Goal: Task Accomplishment & Management: Manage account settings

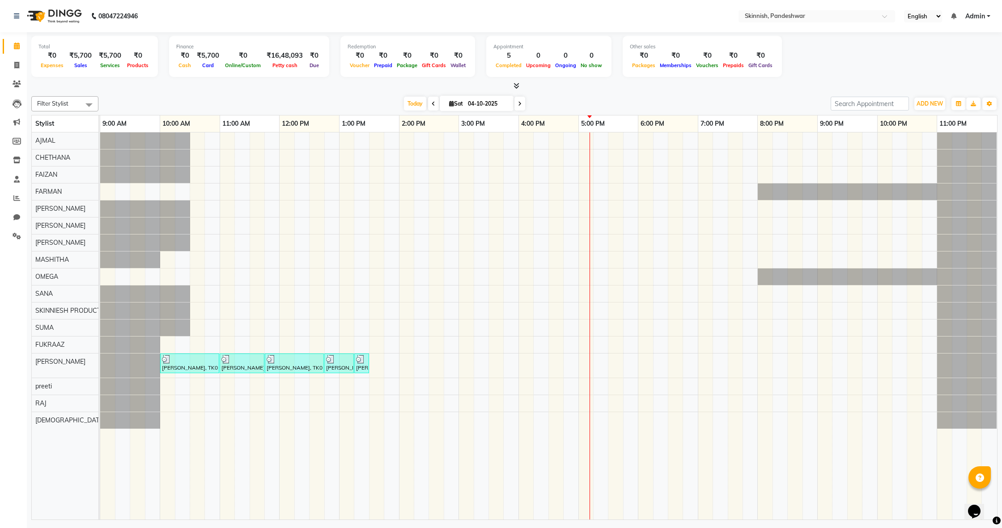
click at [204, 142] on div "salman, TK01, 10:00 AM-11:00 AM, PedicureDELUXE salman, TK01, 11:00 AM-11:45 AM…" at bounding box center [548, 325] width 897 height 387
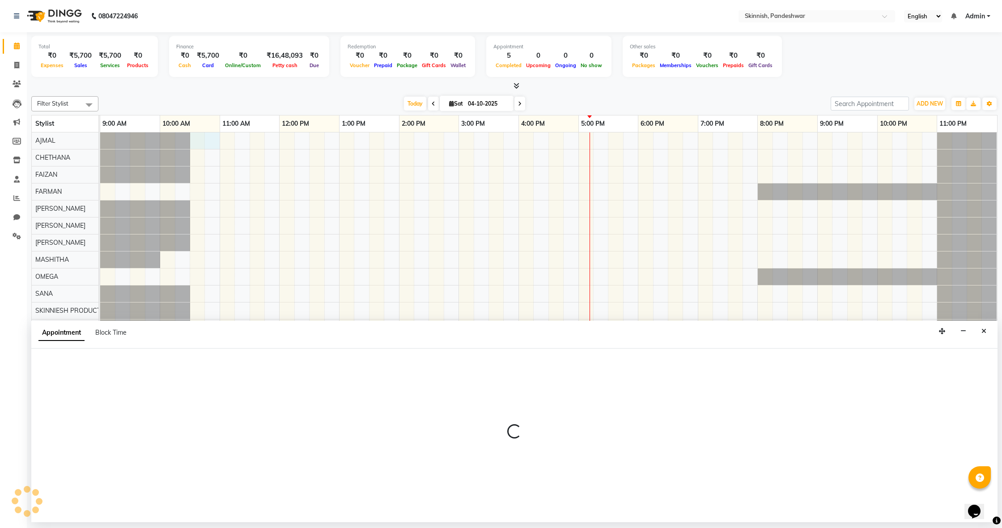
select select "74693"
select select "630"
select select "tentative"
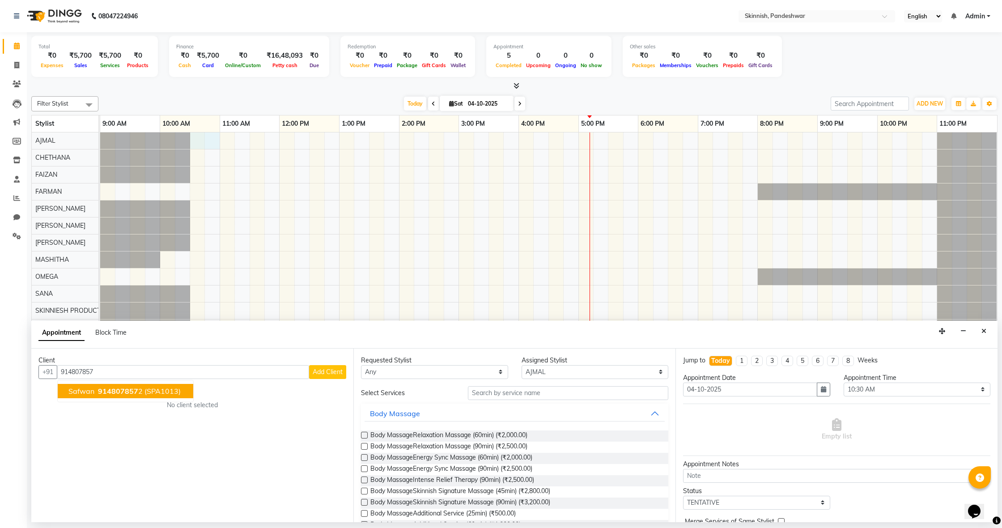
click at [112, 394] on span "914807857" at bounding box center [118, 391] width 40 height 9
type input "9148078572"
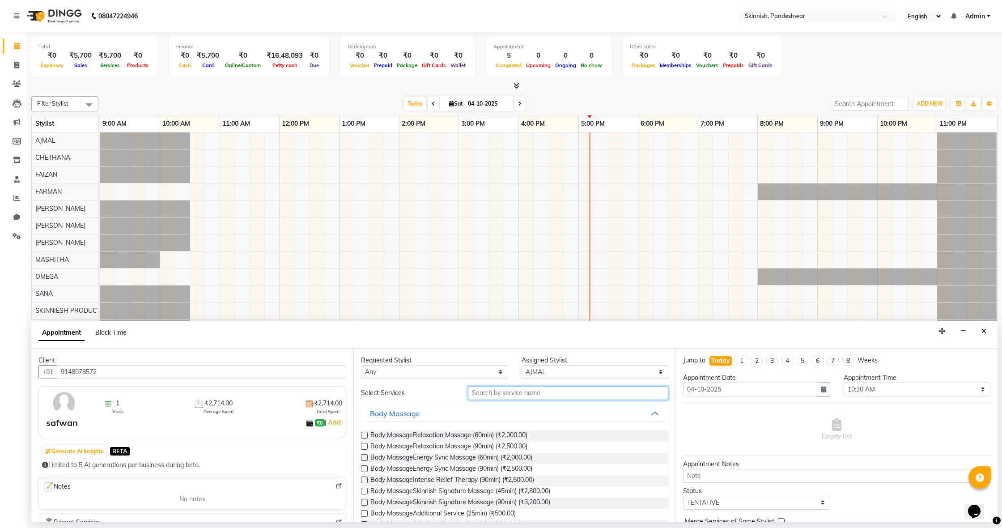
click at [551, 395] on input "text" at bounding box center [568, 393] width 200 height 14
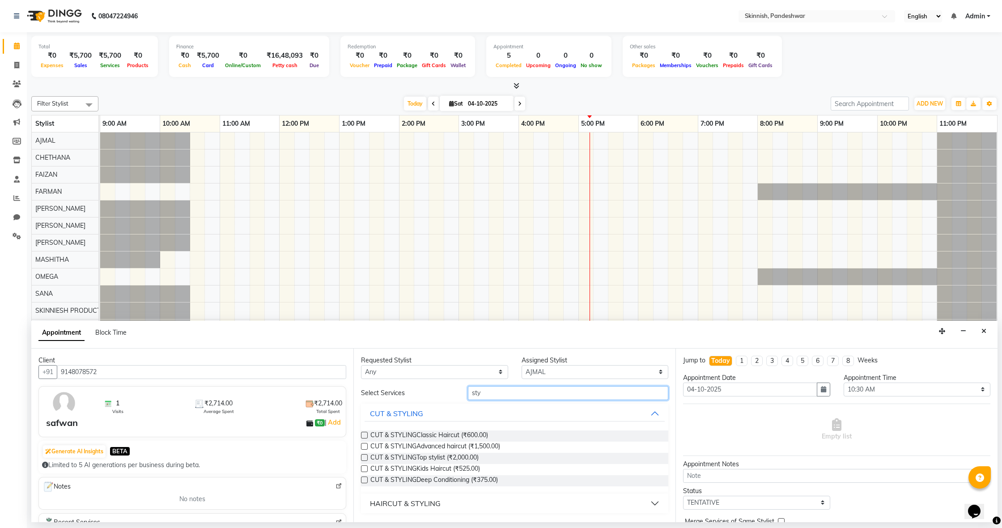
type input "sty"
drag, startPoint x: 366, startPoint y: 432, endPoint x: 456, endPoint y: 440, distance: 89.9
click at [366, 432] on label at bounding box center [364, 435] width 7 height 7
click at [366, 433] on input "checkbox" at bounding box center [364, 436] width 6 height 6
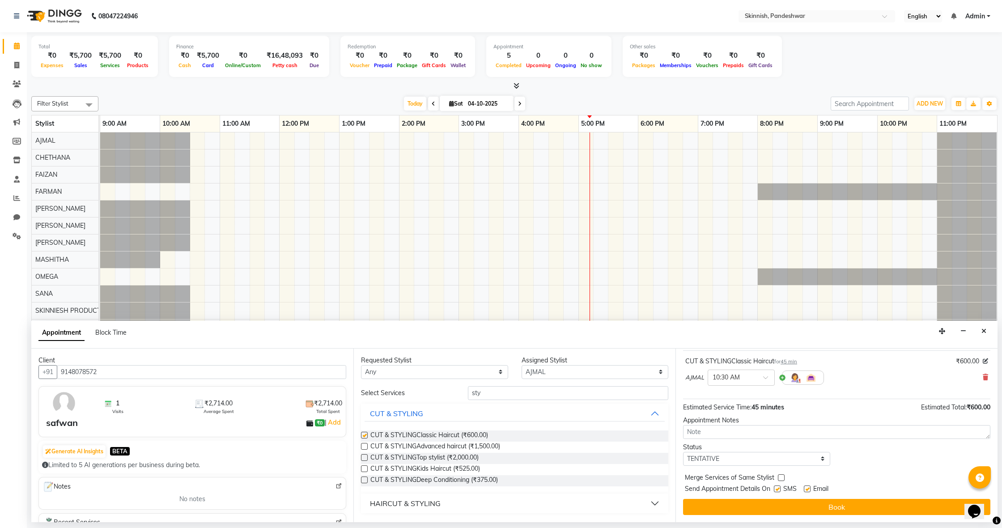
checkbox input "false"
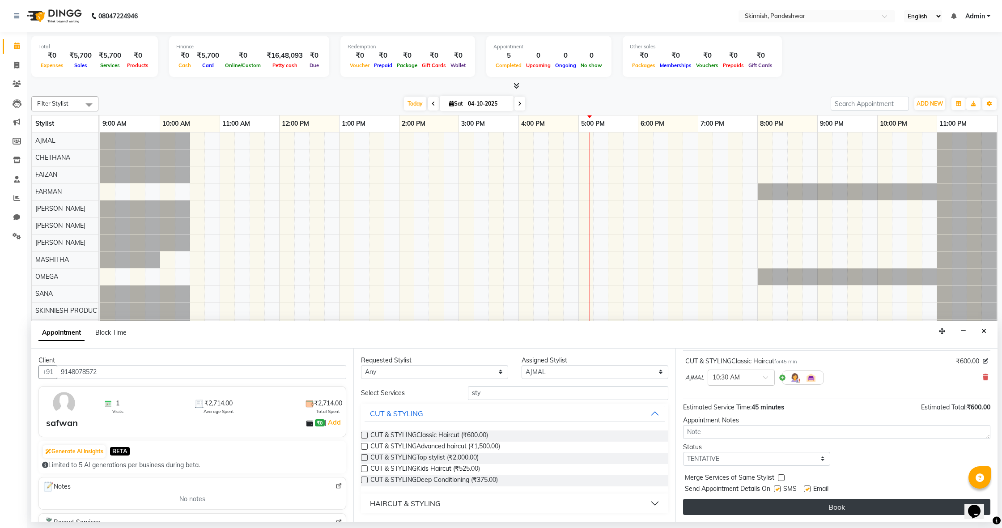
scroll to position [53, 0]
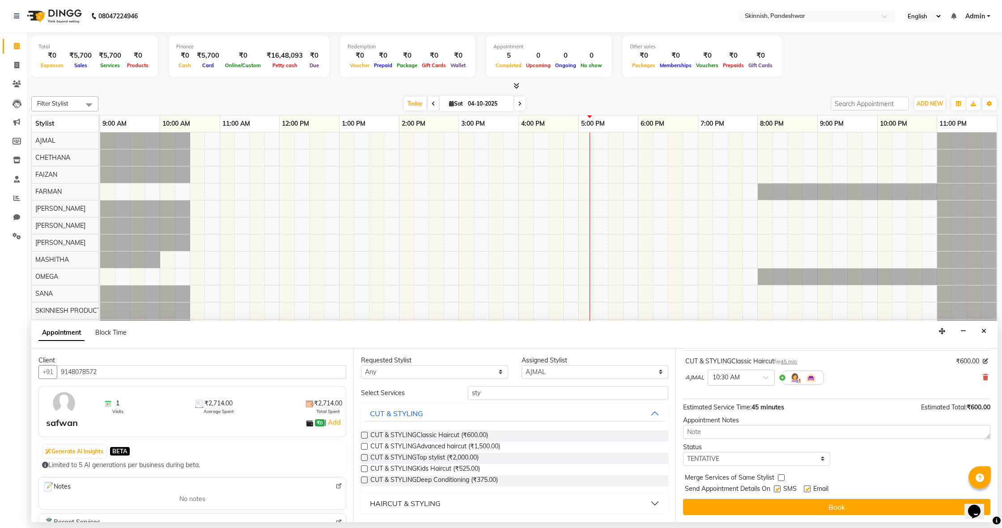
click at [755, 503] on button "Book" at bounding box center [836, 507] width 307 height 16
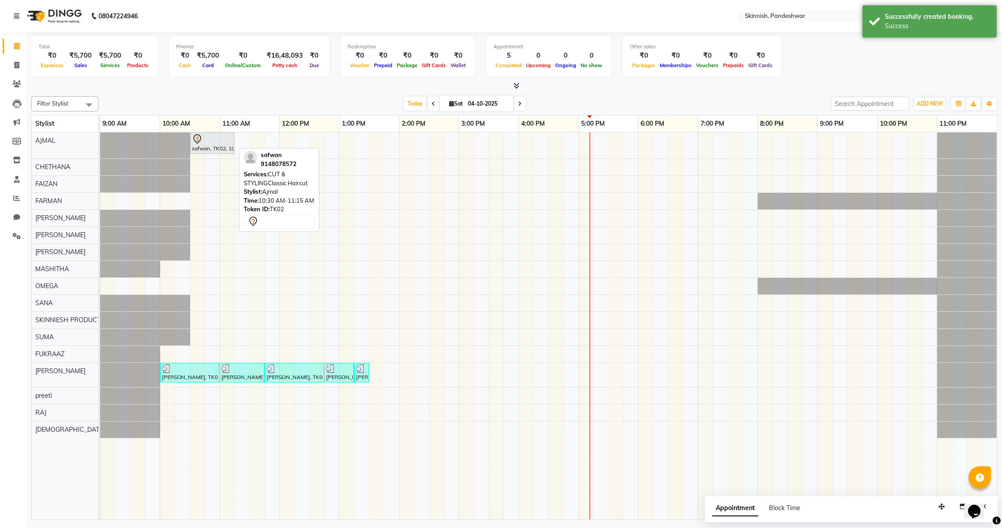
click at [214, 141] on div at bounding box center [212, 139] width 41 height 11
select select "7"
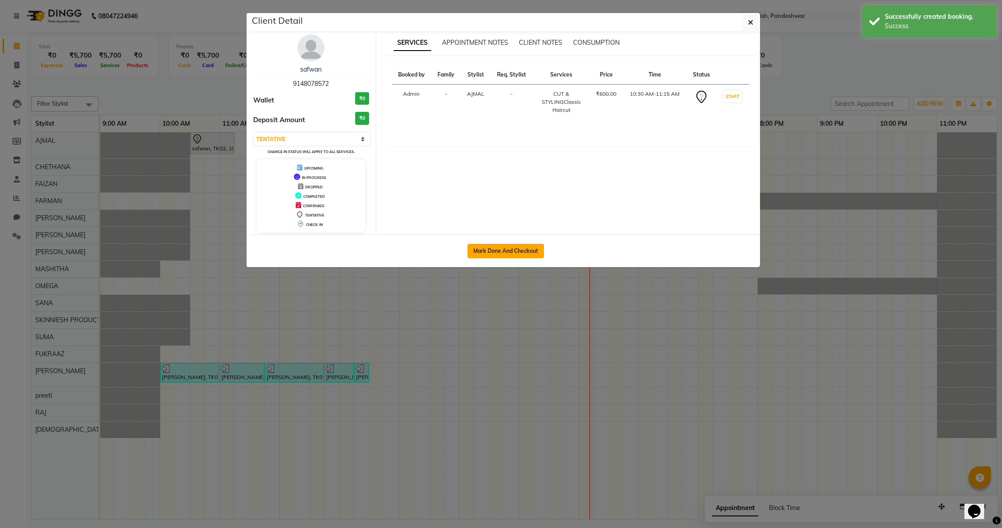
click at [484, 250] on button "Mark Done And Checkout" at bounding box center [506, 251] width 77 height 14
select select "service"
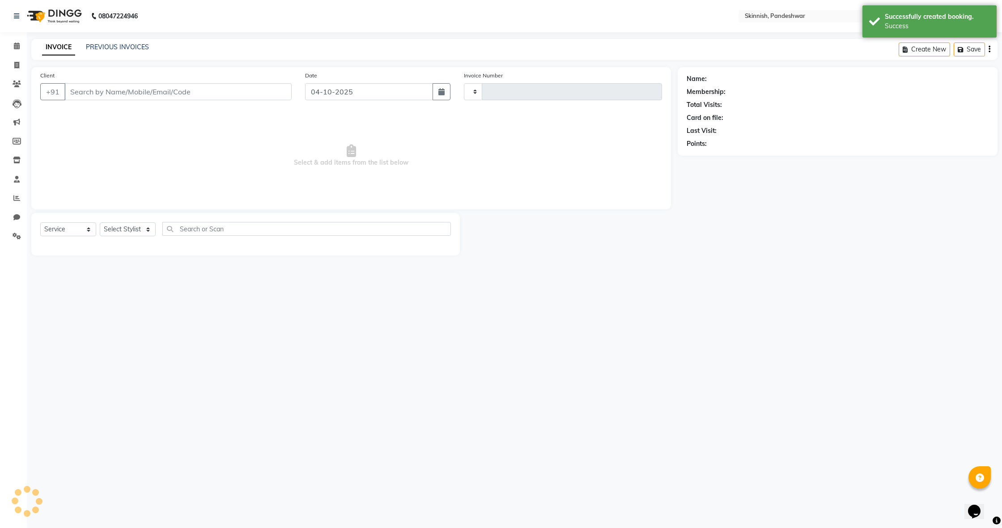
type input "1250"
select select "7886"
type input "9148078572"
select select "74693"
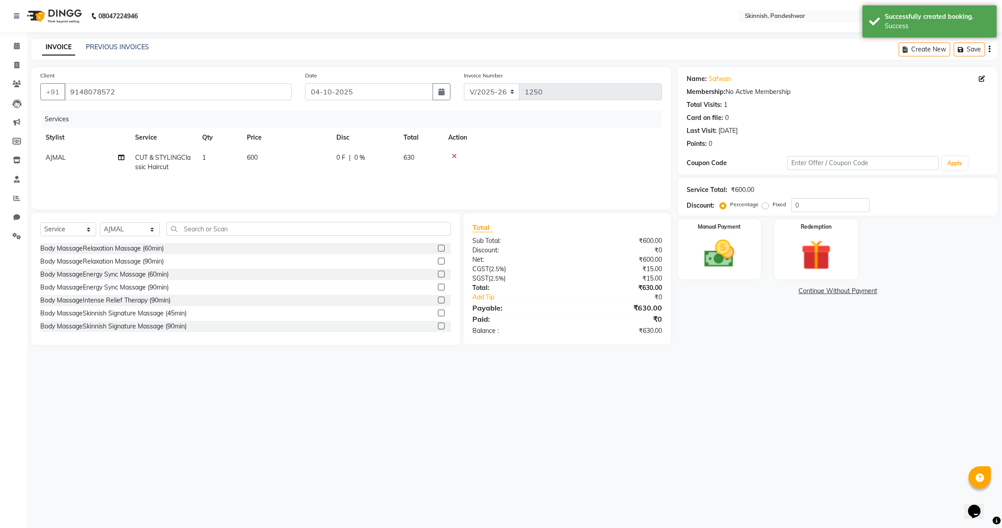
click at [264, 156] on td "600" at bounding box center [286, 163] width 89 height 30
click at [341, 161] on input "600" at bounding box center [328, 160] width 79 height 14
type input "6"
type input "800"
click at [731, 256] on img at bounding box center [719, 254] width 51 height 36
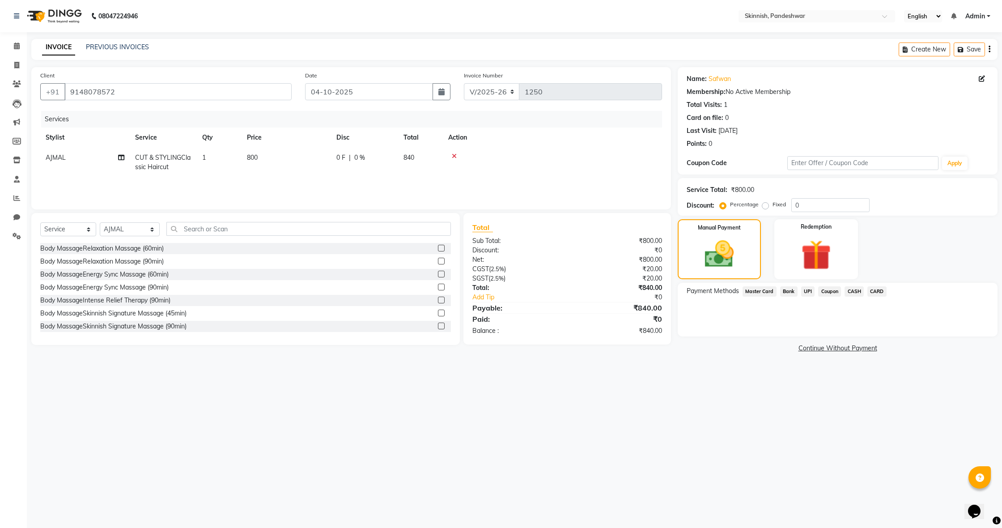
click at [773, 203] on label "Fixed" at bounding box center [779, 204] width 13 height 8
click at [766, 203] on input "Fixed" at bounding box center [767, 204] width 6 height 6
radio input "true"
click at [795, 205] on input "0" at bounding box center [831, 205] width 78 height 14
type input "40"
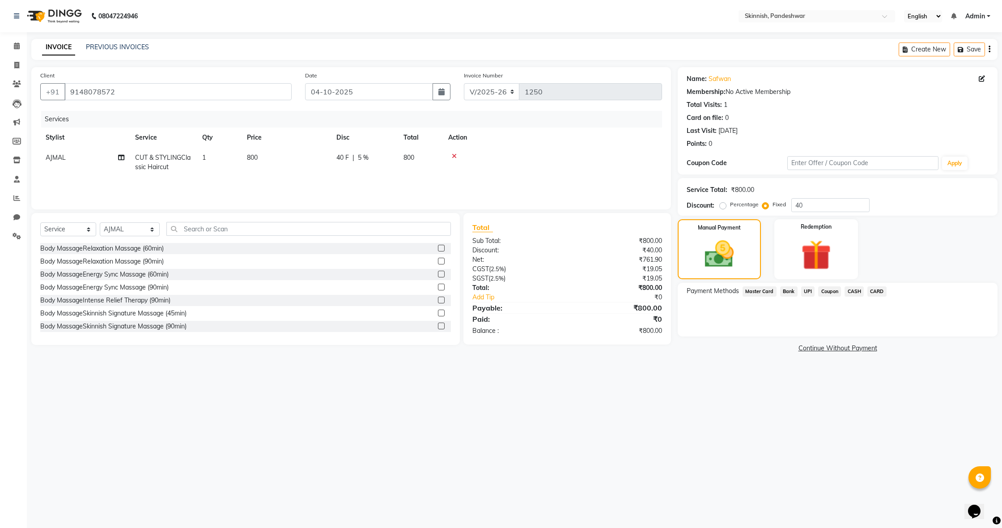
drag, startPoint x: 857, startPoint y: 293, endPoint x: 850, endPoint y: 287, distance: 9.3
click at [856, 293] on span "CASH" at bounding box center [854, 291] width 19 height 10
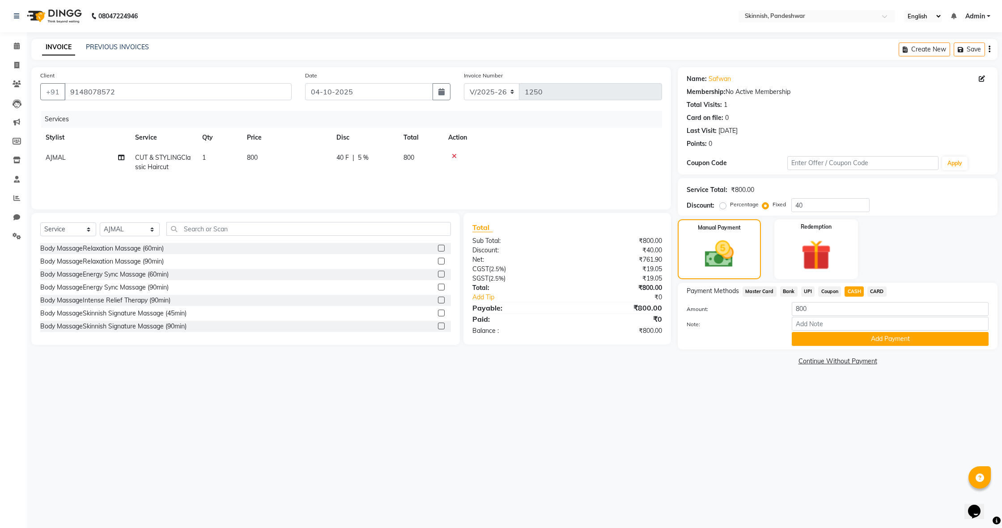
click at [860, 332] on button "Add Payment" at bounding box center [890, 339] width 197 height 14
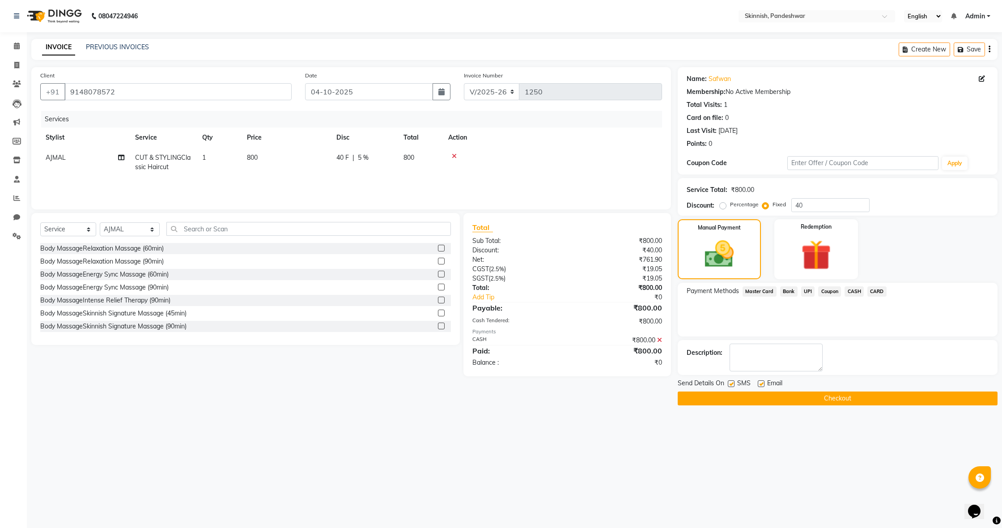
click at [798, 402] on button "Checkout" at bounding box center [838, 399] width 320 height 14
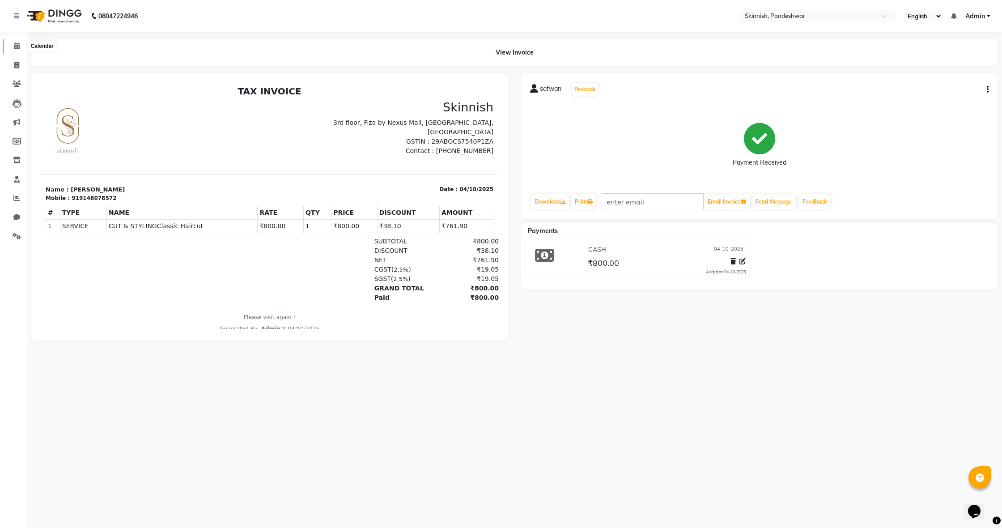
click at [17, 44] on icon at bounding box center [17, 46] width 6 height 7
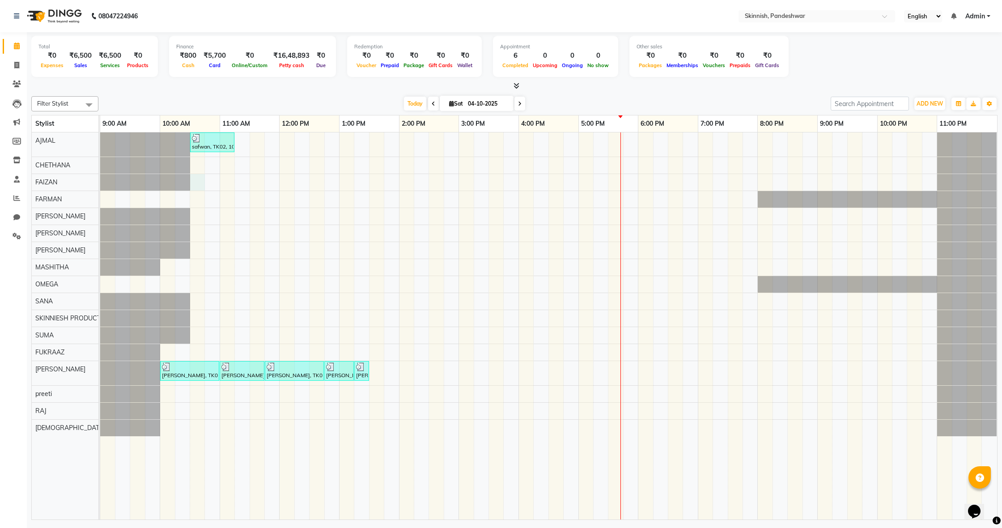
click at [200, 178] on div "safwan, TK02, 10:30 AM-11:15 AM, CUT & STYLINGClassic Haircut salman, TK01, 10:…" at bounding box center [548, 325] width 897 height 387
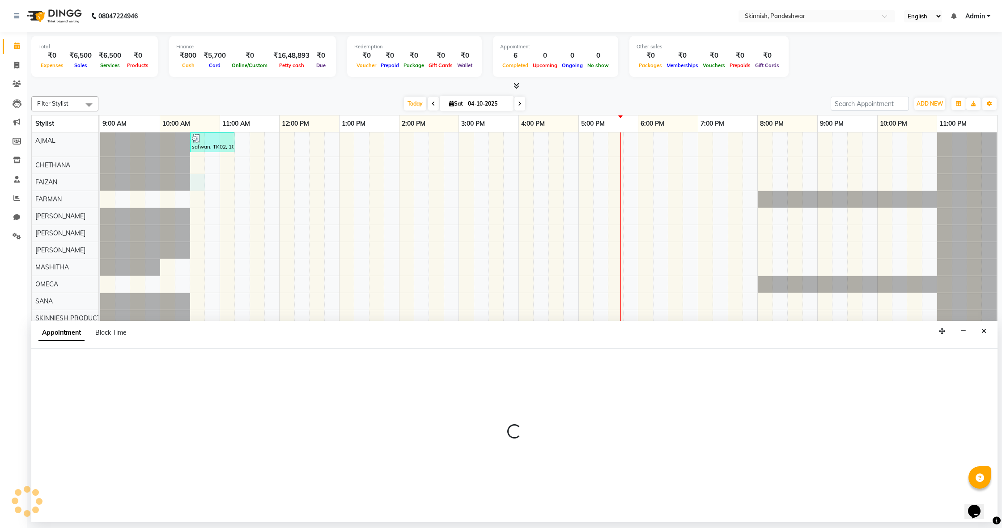
select select "70624"
select select "630"
select select "tentative"
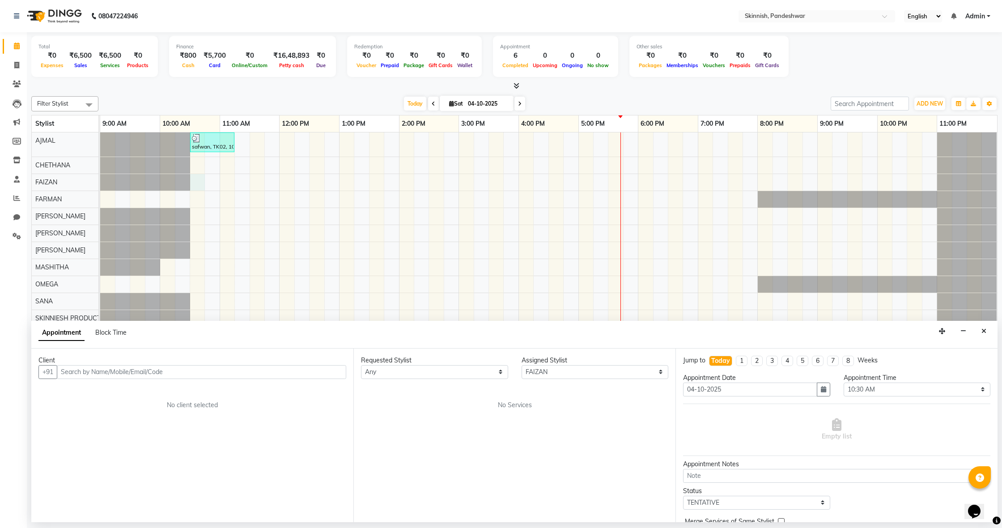
click at [155, 374] on input "text" at bounding box center [202, 372] width 290 height 14
drag, startPoint x: 64, startPoint y: 372, endPoint x: 124, endPoint y: 371, distance: 59.5
click at [119, 371] on input "text" at bounding box center [202, 372] width 290 height 14
click at [195, 372] on input "text" at bounding box center [202, 372] width 290 height 14
click at [188, 375] on input "text" at bounding box center [202, 372] width 290 height 14
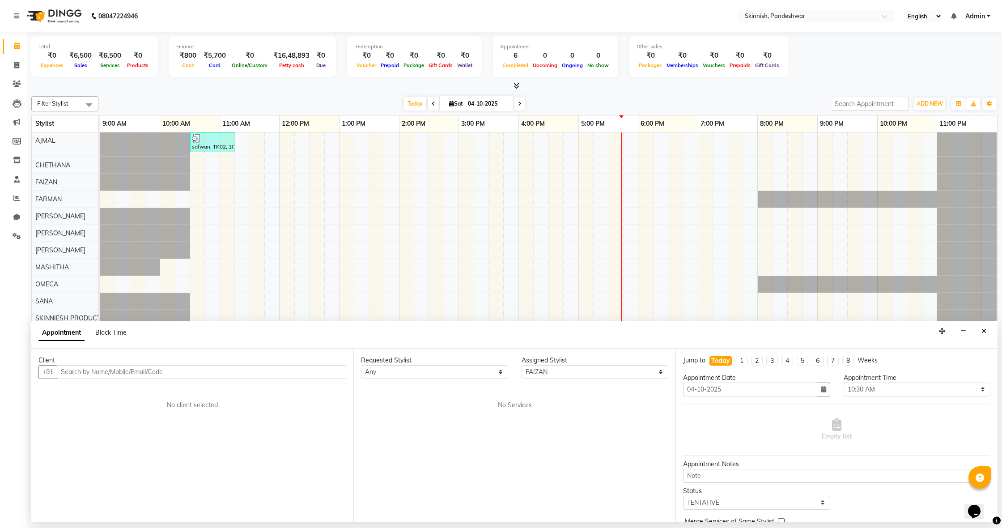
drag, startPoint x: 99, startPoint y: 375, endPoint x: 114, endPoint y: 375, distance: 14.3
click at [99, 375] on input "text" at bounding box center [202, 372] width 290 height 14
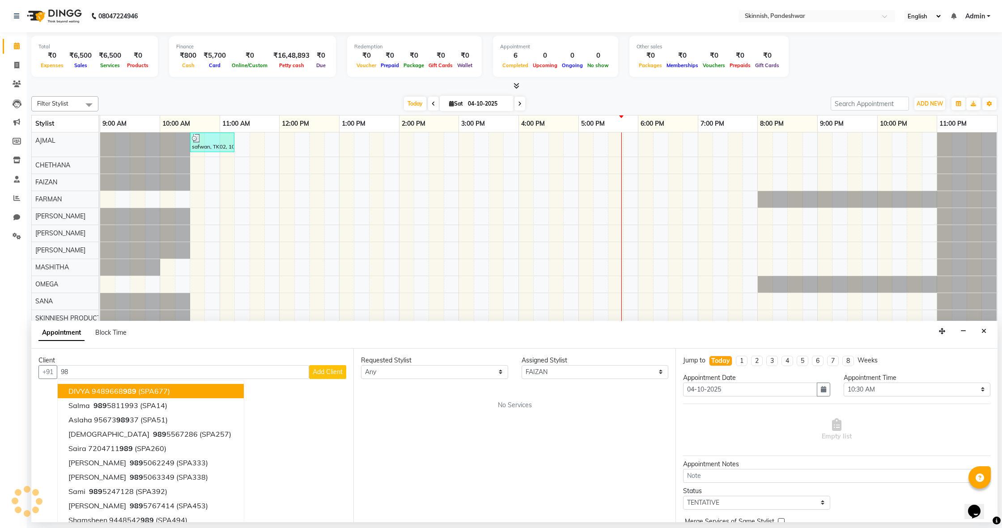
type input "9"
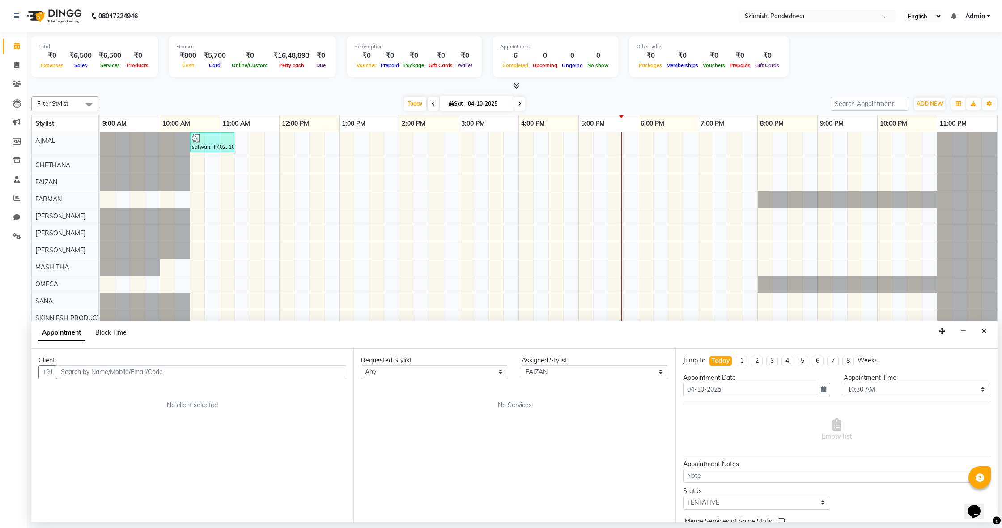
click at [90, 370] on input "text" at bounding box center [202, 372] width 290 height 14
click at [309, 372] on input "text" at bounding box center [202, 372] width 290 height 14
type input "7012064632"
click at [332, 368] on span "Add Client" at bounding box center [328, 372] width 30 height 8
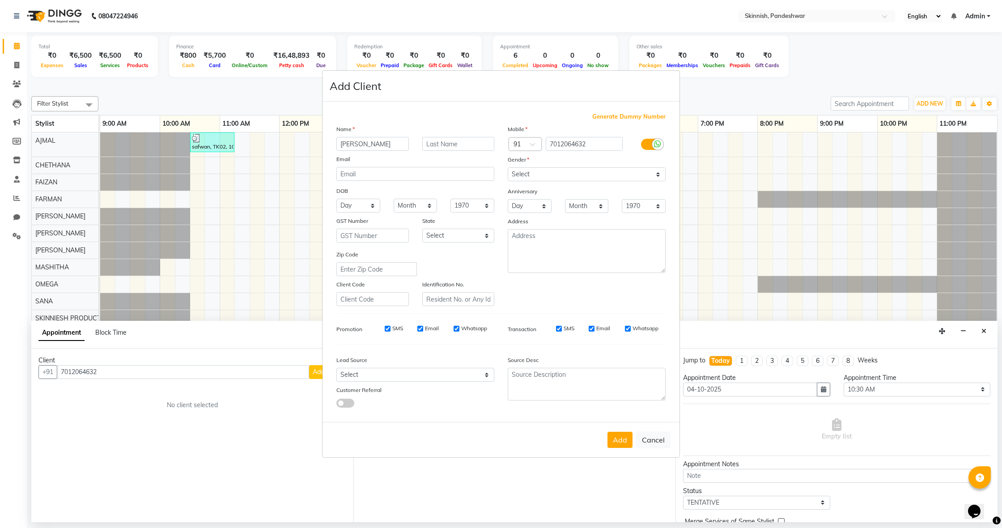
type input "[PERSON_NAME]"
select select "[DEMOGRAPHIC_DATA]"
click at [627, 438] on button "Add" at bounding box center [620, 440] width 25 height 16
select select
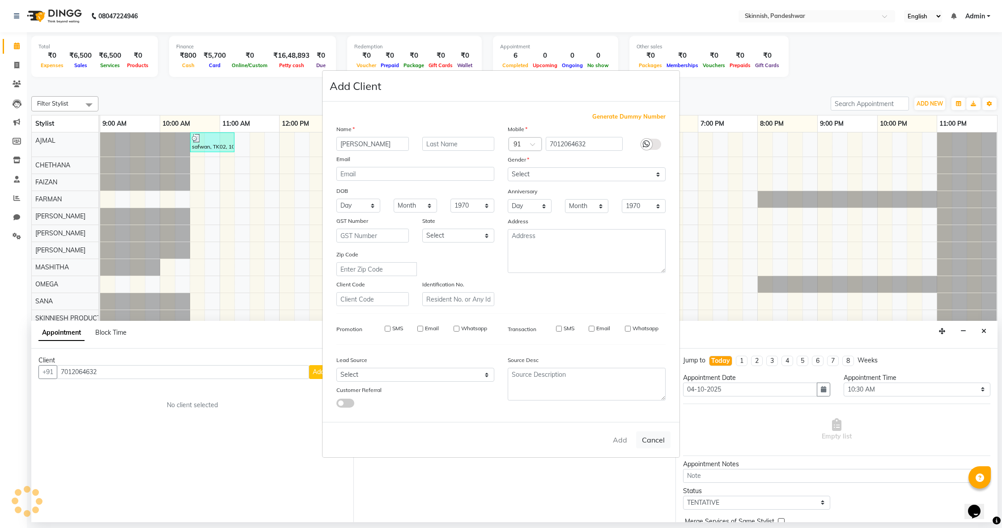
select select
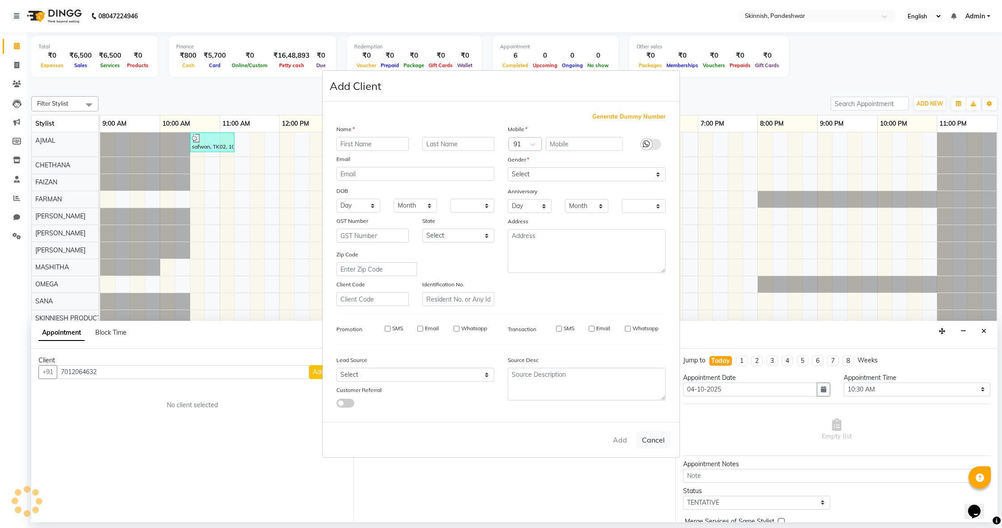
checkbox input "false"
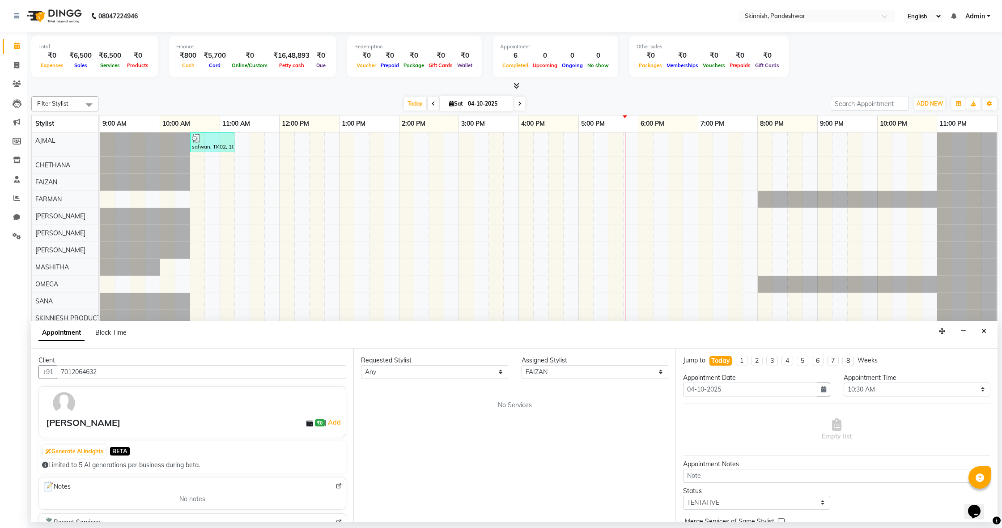
click at [521, 401] on span "No Services" at bounding box center [515, 405] width 34 height 9
click at [983, 328] on icon "Close" at bounding box center [984, 331] width 5 height 6
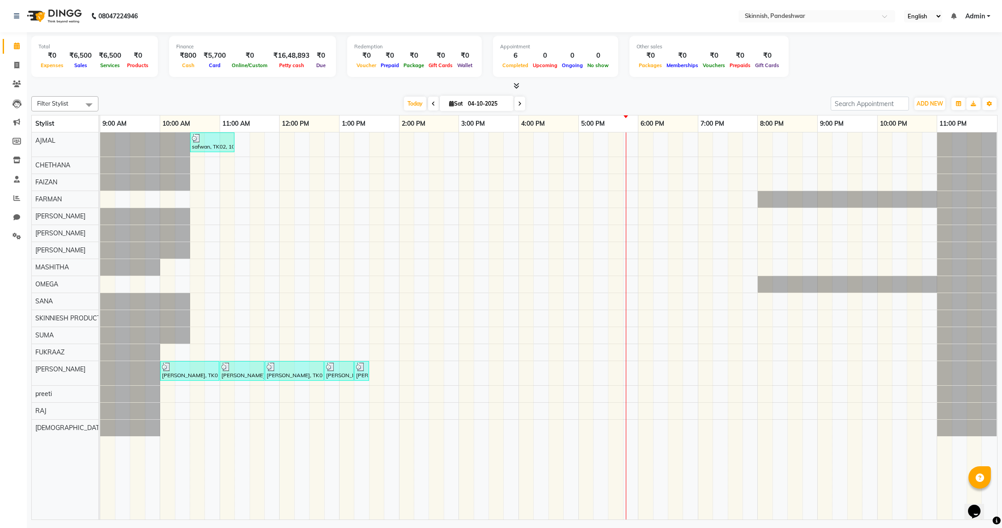
click at [205, 289] on div "safwan, TK02, 10:30 AM-11:15 AM, CUT & STYLINGClassic Haircut salman, TK01, 10:…" at bounding box center [548, 325] width 897 height 387
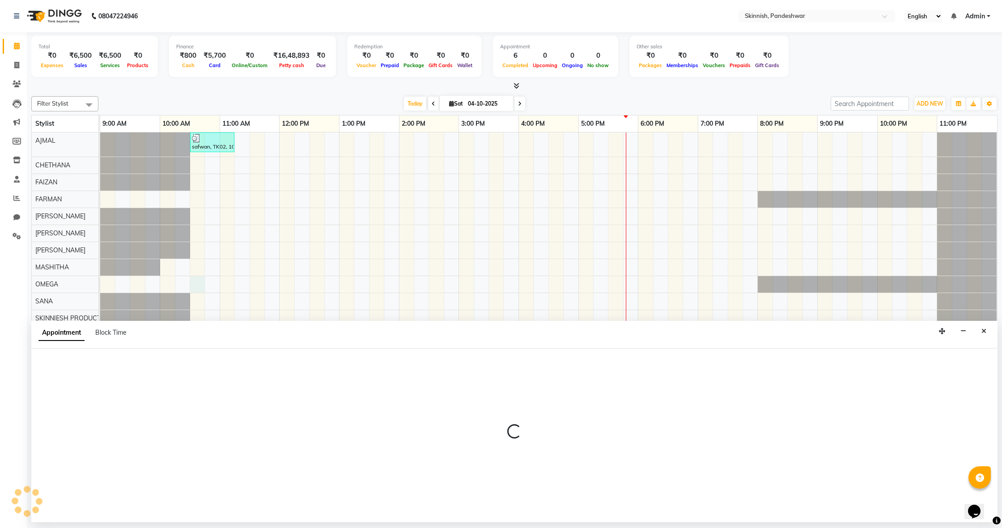
select select "70532"
select select "tentative"
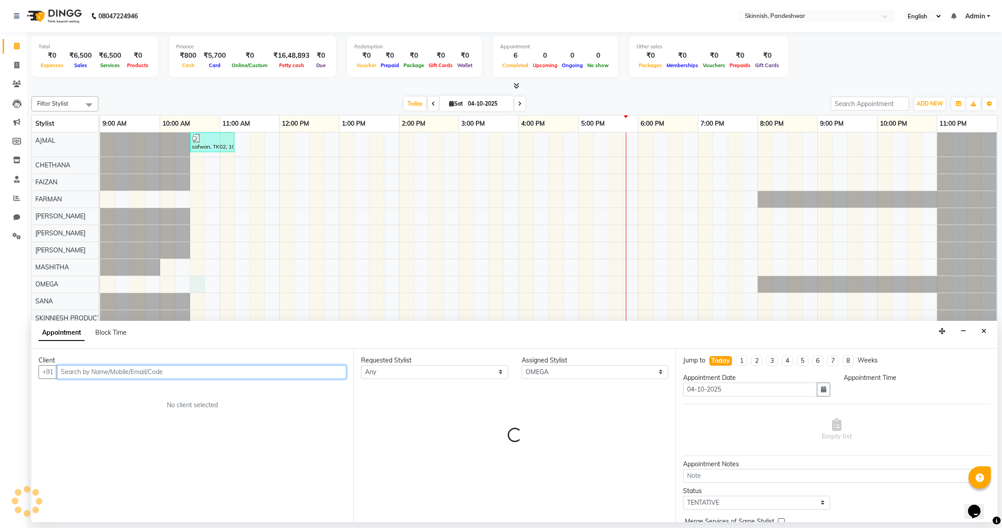
select select "630"
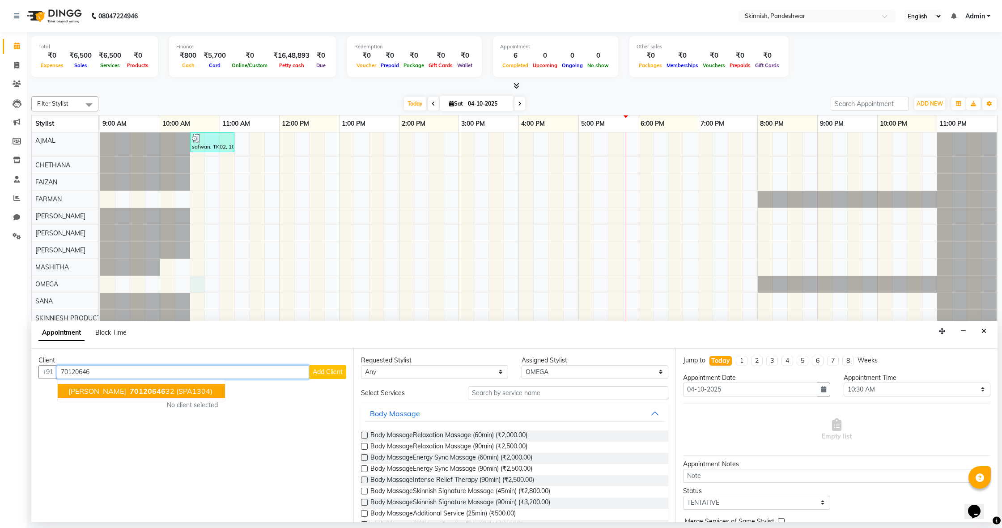
click at [130, 389] on span "70120646" at bounding box center [148, 391] width 36 height 9
type input "7012064632"
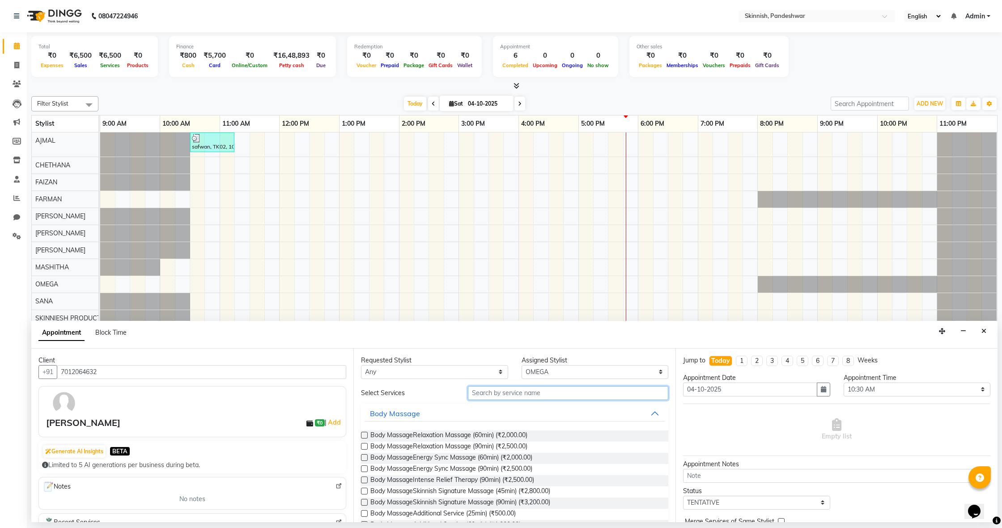
click at [556, 395] on input "text" at bounding box center [568, 393] width 200 height 14
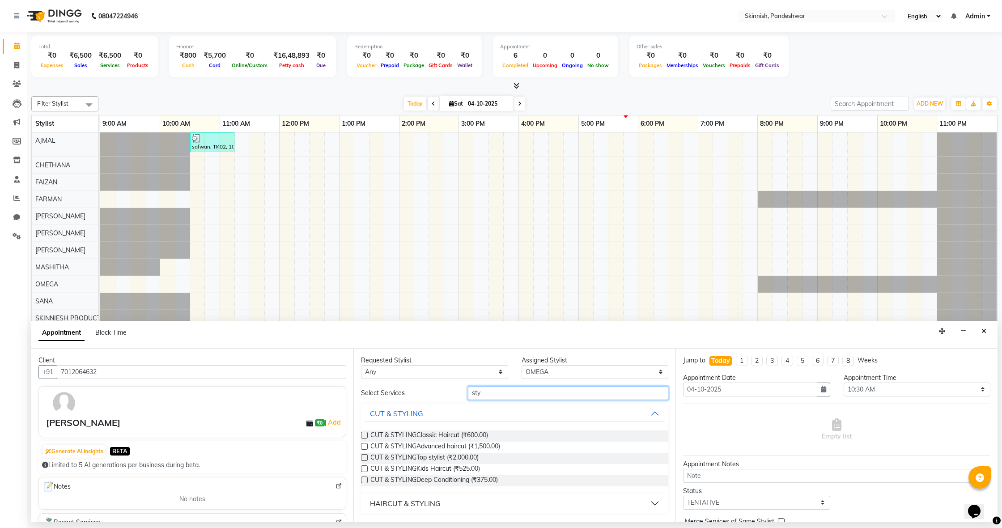
type input "sty"
click at [366, 434] on label at bounding box center [364, 435] width 7 height 7
click at [366, 434] on input "checkbox" at bounding box center [364, 436] width 6 height 6
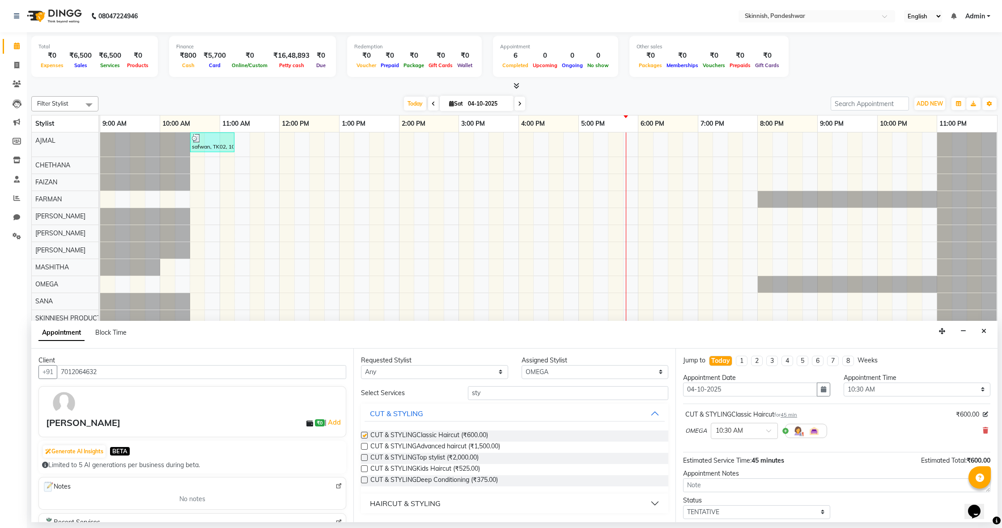
click at [366, 434] on label at bounding box center [364, 435] width 7 height 7
click at [366, 434] on input "checkbox" at bounding box center [364, 436] width 6 height 6
click at [366, 434] on label at bounding box center [364, 435] width 7 height 7
click at [366, 434] on input "checkbox" at bounding box center [364, 436] width 6 height 6
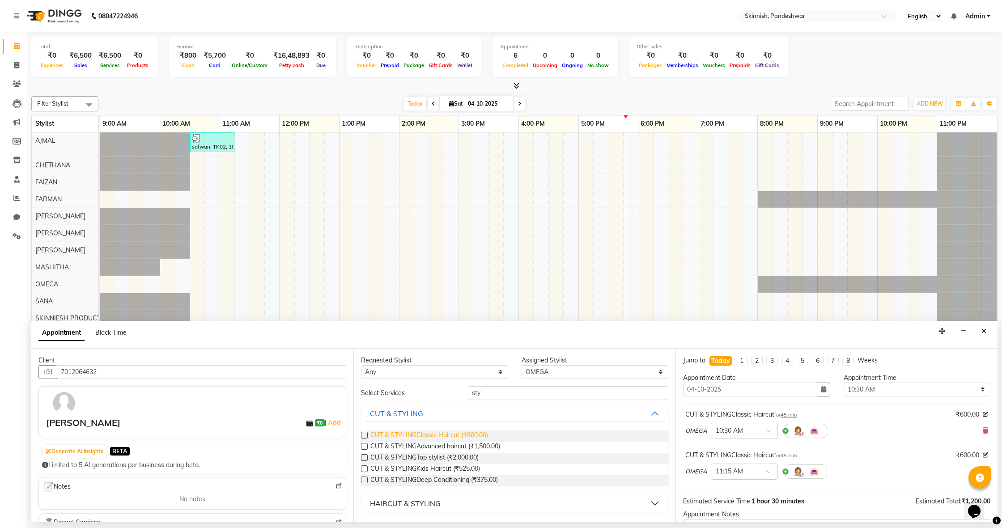
click at [366, 435] on label at bounding box center [364, 435] width 7 height 7
click at [366, 435] on input "checkbox" at bounding box center [364, 436] width 6 height 6
checkbox input "false"
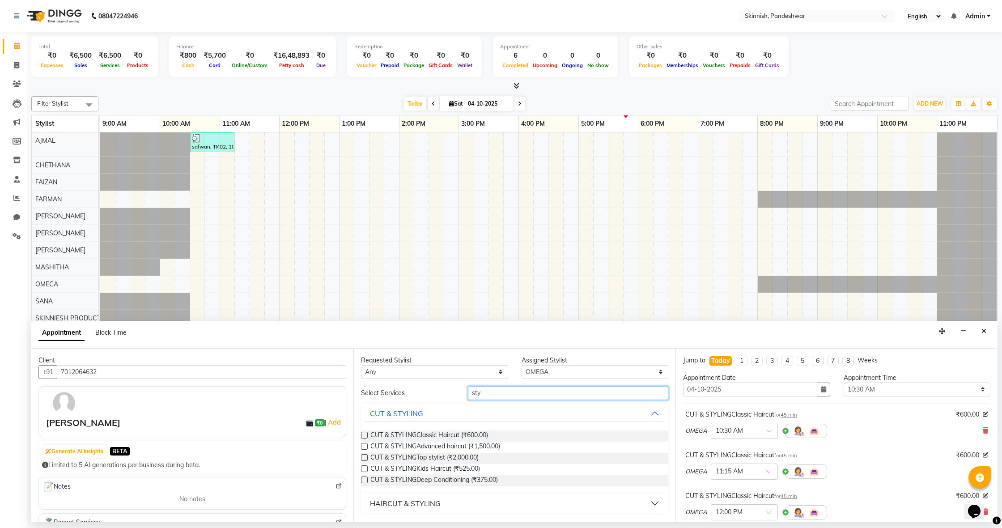
click at [517, 392] on input "sty" at bounding box center [568, 393] width 200 height 14
type input "s"
type input "Clea"
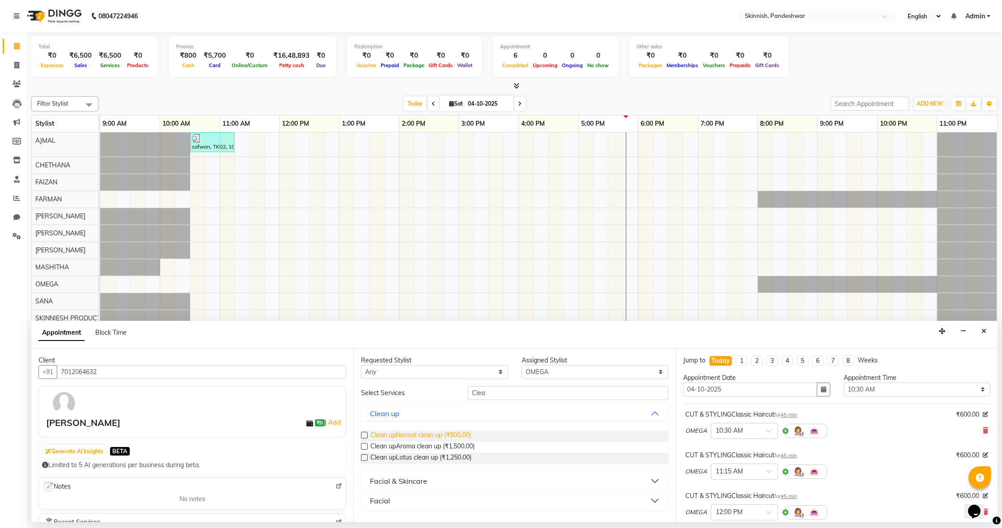
drag, startPoint x: 475, startPoint y: 408, endPoint x: 402, endPoint y: 430, distance: 76.7
click at [366, 435] on label at bounding box center [364, 435] width 7 height 7
click at [366, 435] on input "checkbox" at bounding box center [364, 436] width 6 height 6
checkbox input "false"
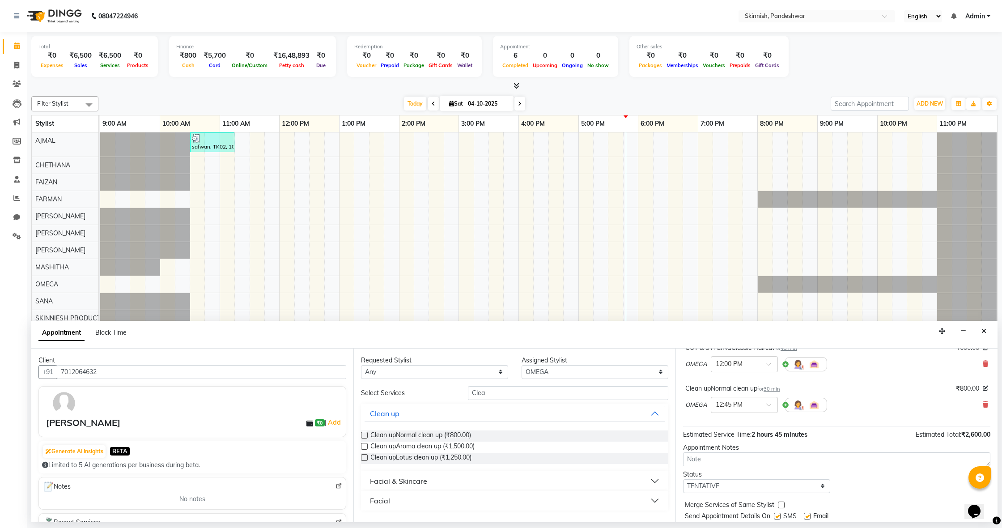
scroll to position [145, 0]
click at [515, 385] on div "Requested Stylist Any [PERSON_NAME] [PERSON_NAME] [PERSON_NAME] FUKRAAZ [PERSON…" at bounding box center [515, 436] width 322 height 174
click at [514, 395] on input "Clea" at bounding box center [568, 393] width 200 height 14
type input "C"
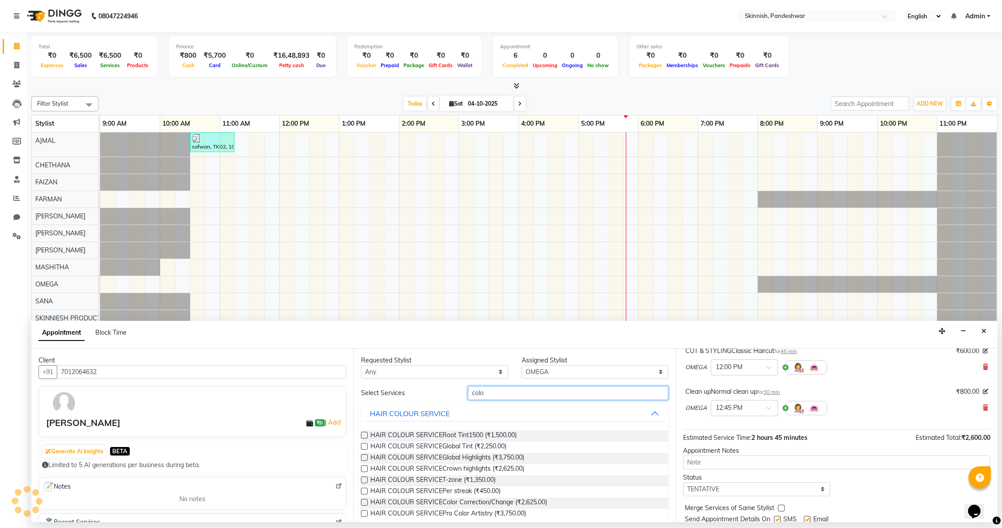
type input "colo"
click at [366, 434] on label at bounding box center [364, 435] width 7 height 7
click at [366, 434] on input "checkbox" at bounding box center [364, 436] width 6 height 6
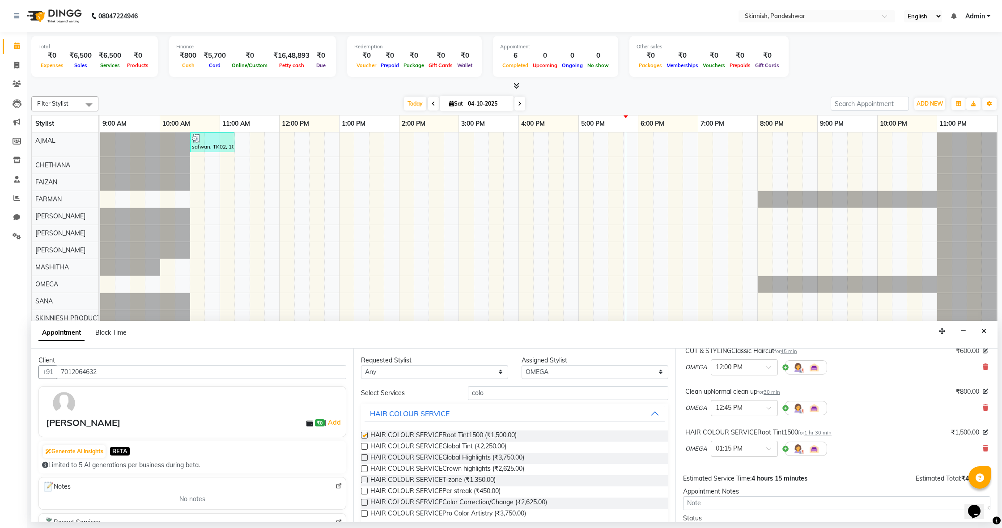
checkbox input "false"
click at [537, 390] on input "colo" at bounding box center [568, 393] width 200 height 14
type input "c"
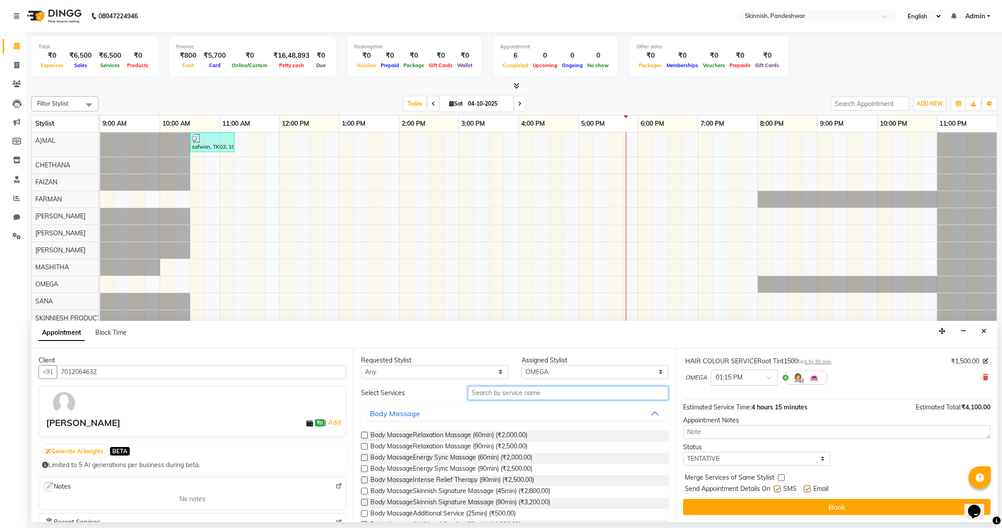
scroll to position [216, 0]
click at [815, 508] on button "Book" at bounding box center [836, 507] width 307 height 16
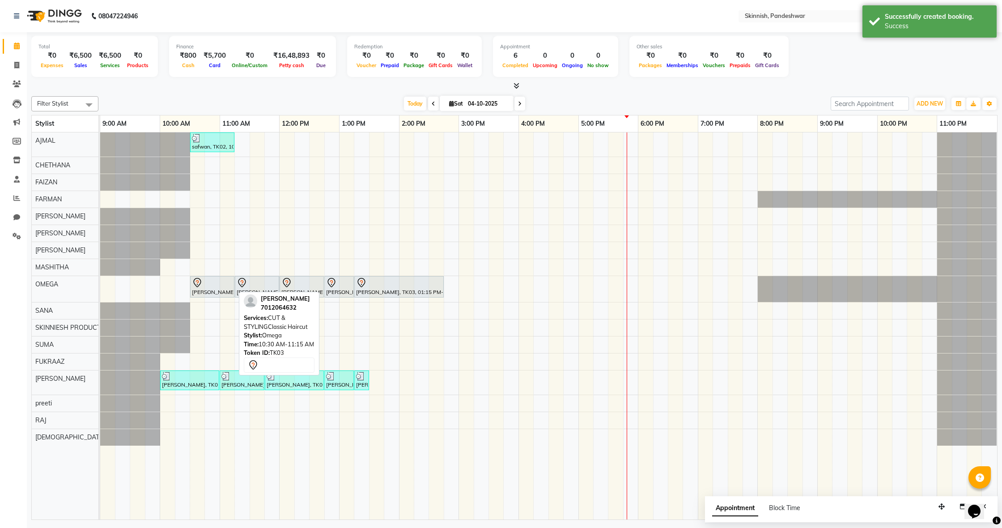
click at [206, 284] on div at bounding box center [212, 282] width 41 height 11
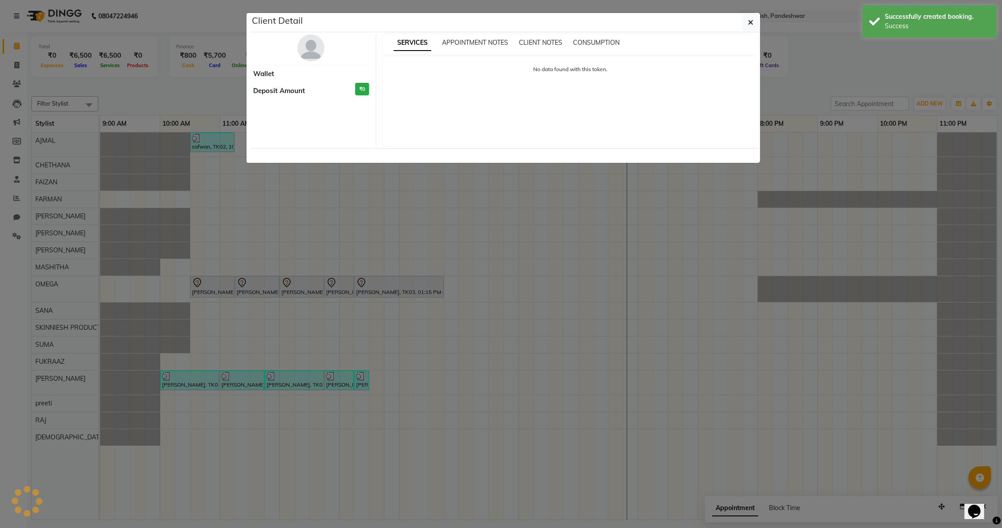
select select "7"
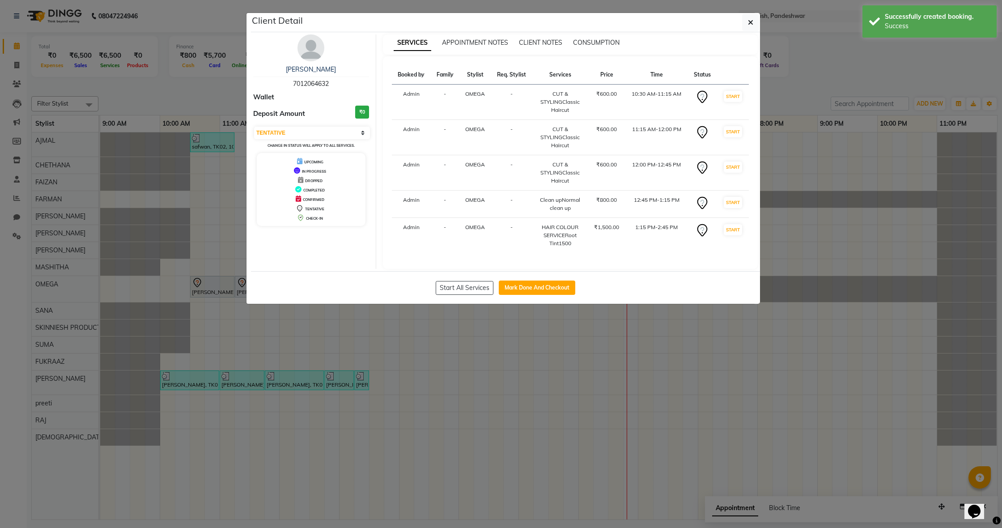
click at [544, 288] on button "Mark Done And Checkout" at bounding box center [537, 288] width 77 height 14
select select "7886"
select select "service"
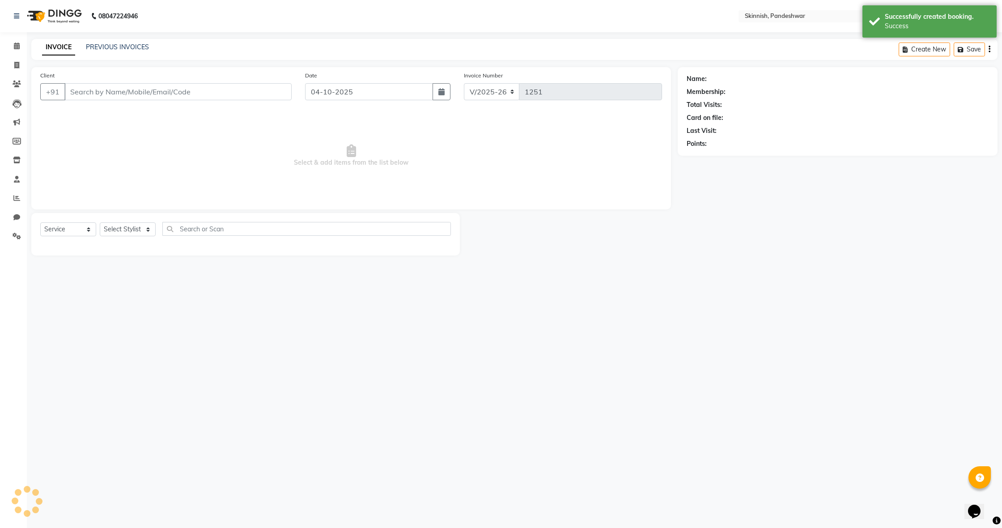
type input "7012064632"
select select "70532"
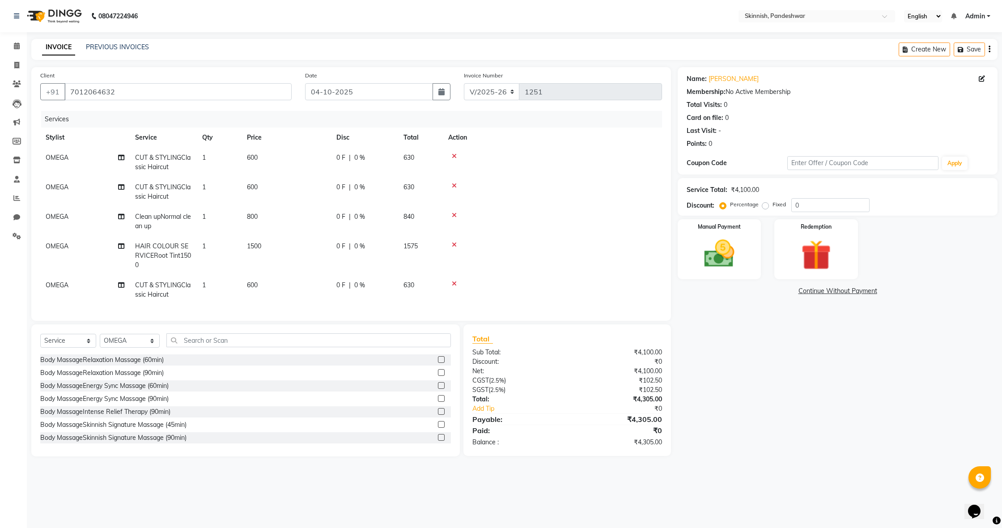
click at [258, 162] on td "600" at bounding box center [286, 163] width 89 height 30
select select "70532"
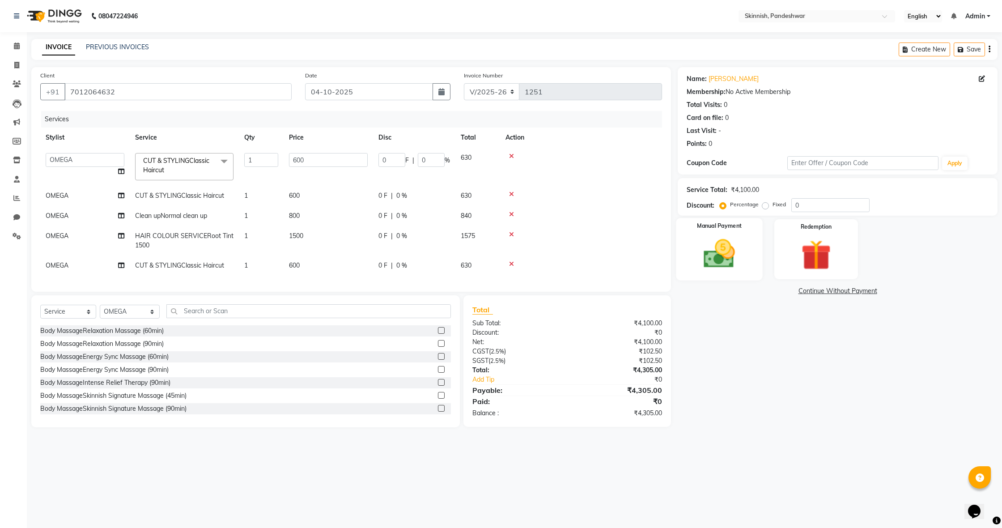
click at [718, 257] on img at bounding box center [719, 254] width 51 height 36
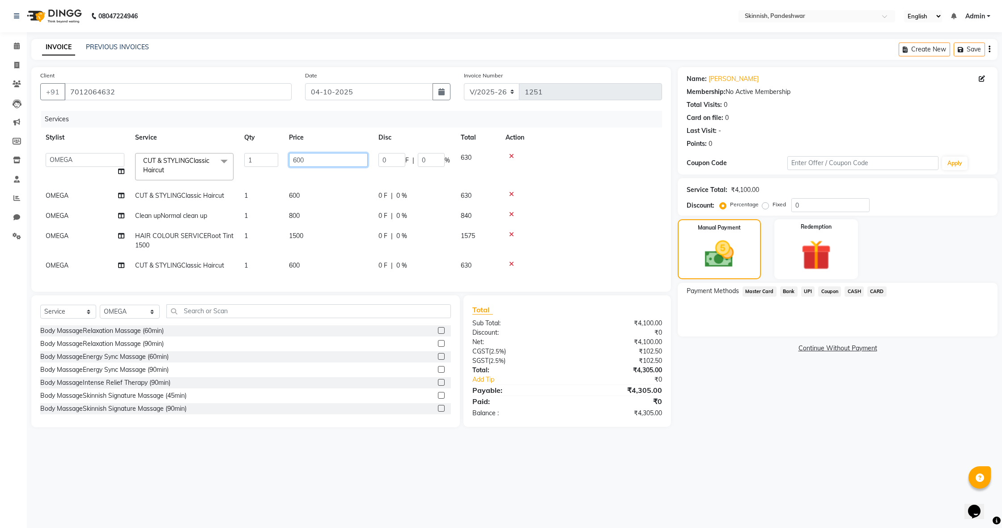
click at [315, 159] on input "600" at bounding box center [328, 160] width 79 height 14
type input "6"
type input "800"
click at [306, 196] on td "600" at bounding box center [328, 196] width 89 height 20
select select "70532"
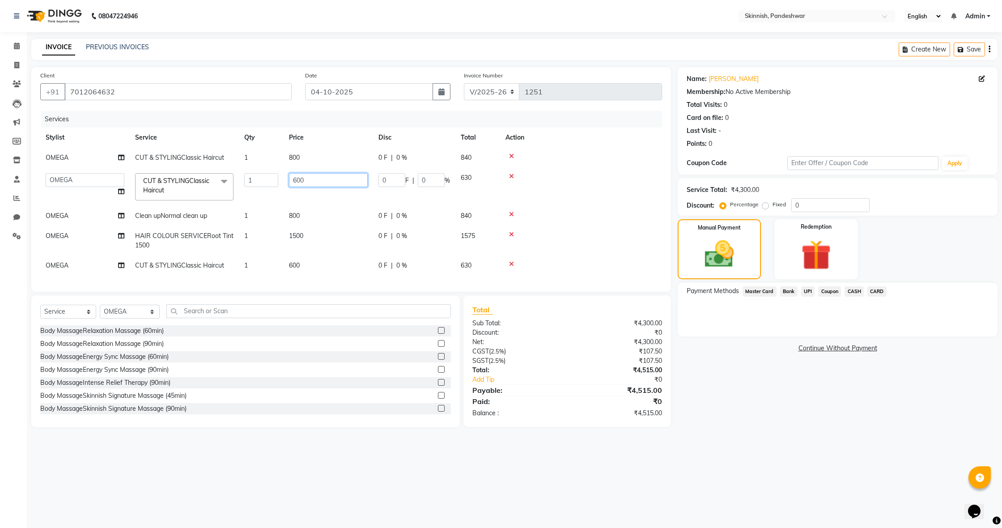
click at [343, 187] on input "600" at bounding box center [328, 180] width 79 height 14
type input "6"
type input "500"
click at [298, 269] on tbody "OMEGA CUT & STYLINGClassic Haircut 1 800 0 F | 0 % 840 AJMAL CHETHANA [PERSON_N…" at bounding box center [351, 212] width 622 height 128
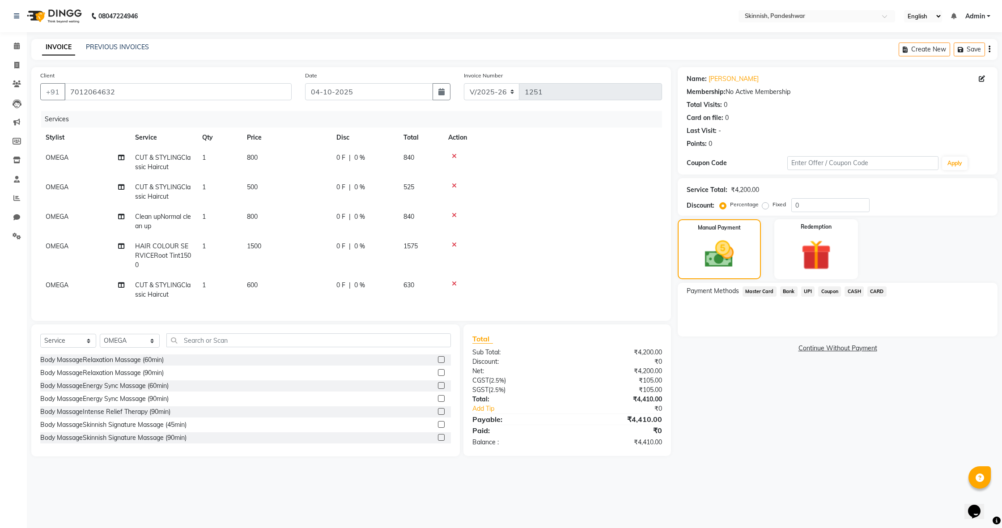
click at [255, 282] on span "600" at bounding box center [252, 285] width 11 height 8
select select "70532"
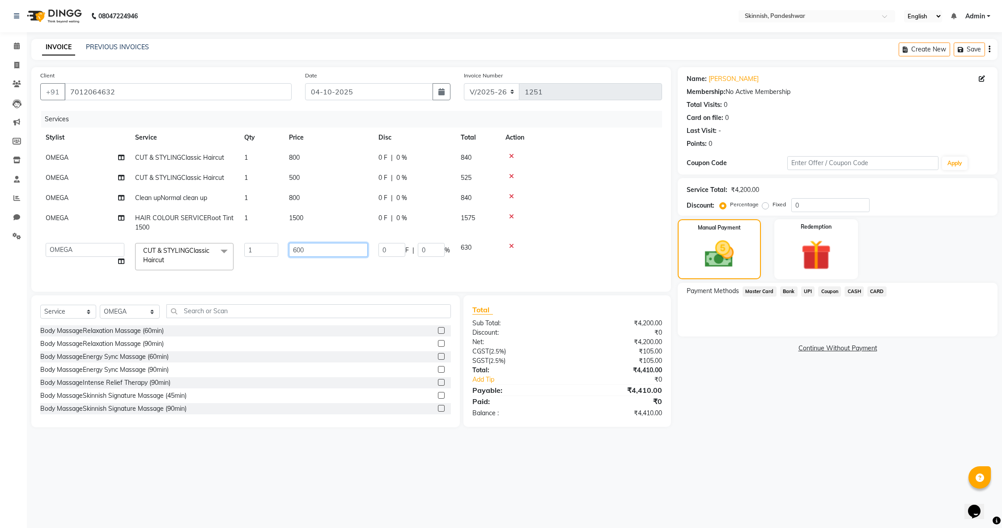
click at [316, 257] on input "600" at bounding box center [328, 250] width 79 height 14
type input "6"
type input "300"
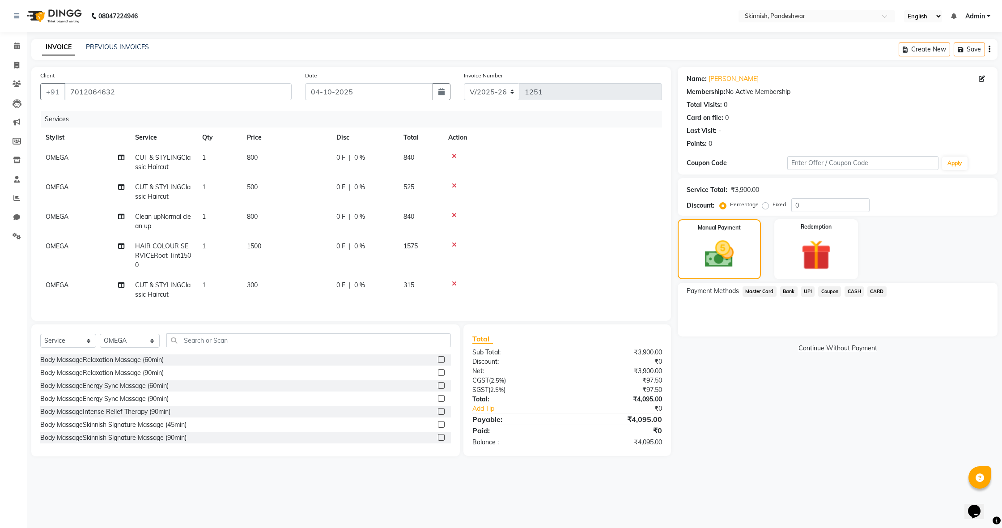
click at [515, 264] on tbody "OMEGA CUT & STYLINGClassic Haircut 1 800 0 F | 0 % 840 OMEGA CUT & STYLINGClass…" at bounding box center [351, 226] width 622 height 157
click at [327, 337] on input "text" at bounding box center [308, 340] width 285 height 14
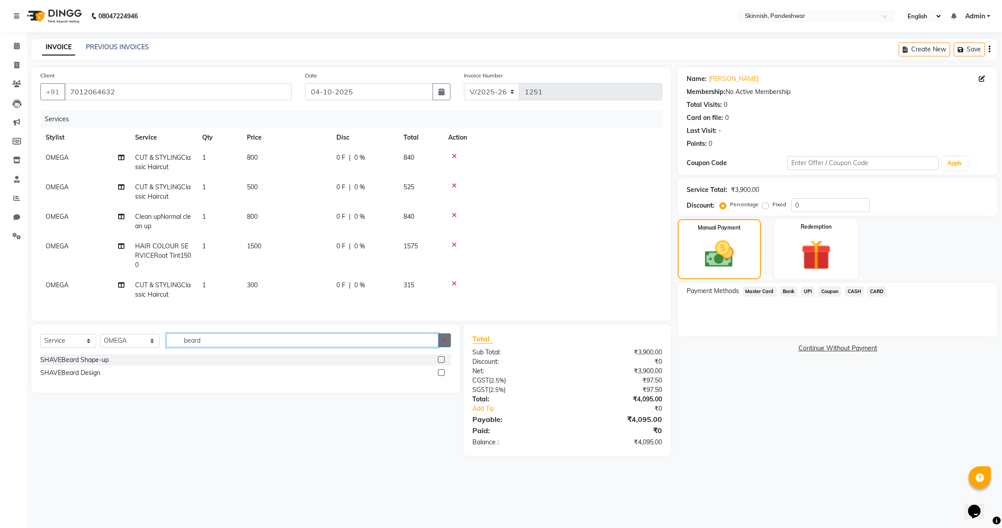
type input "beard"
click at [439, 359] on label at bounding box center [441, 359] width 7 height 7
click at [439, 359] on input "checkbox" at bounding box center [441, 360] width 6 height 6
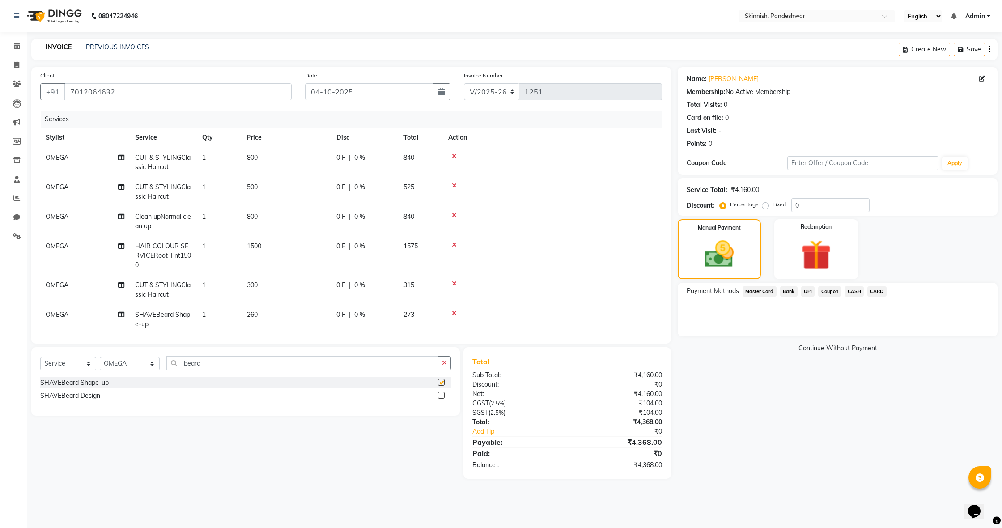
checkbox input "false"
click at [260, 318] on td "260" at bounding box center [286, 320] width 89 height 30
select select "70532"
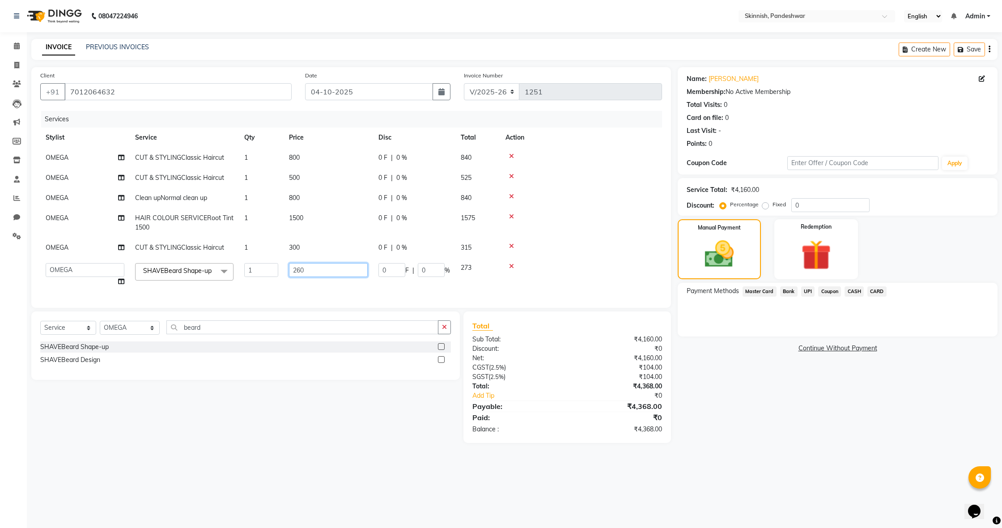
click at [310, 277] on input "260" at bounding box center [328, 270] width 79 height 14
type input "2"
type input "300"
click at [286, 292] on td "300" at bounding box center [328, 275] width 89 height 34
select select "70532"
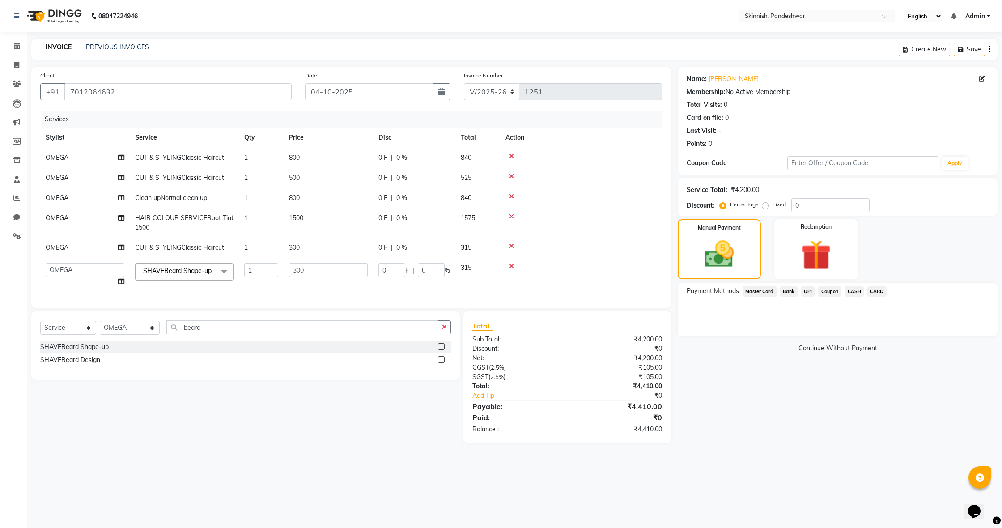
click at [514, 249] on div at bounding box center [581, 246] width 151 height 6
click at [511, 249] on icon at bounding box center [511, 246] width 5 height 6
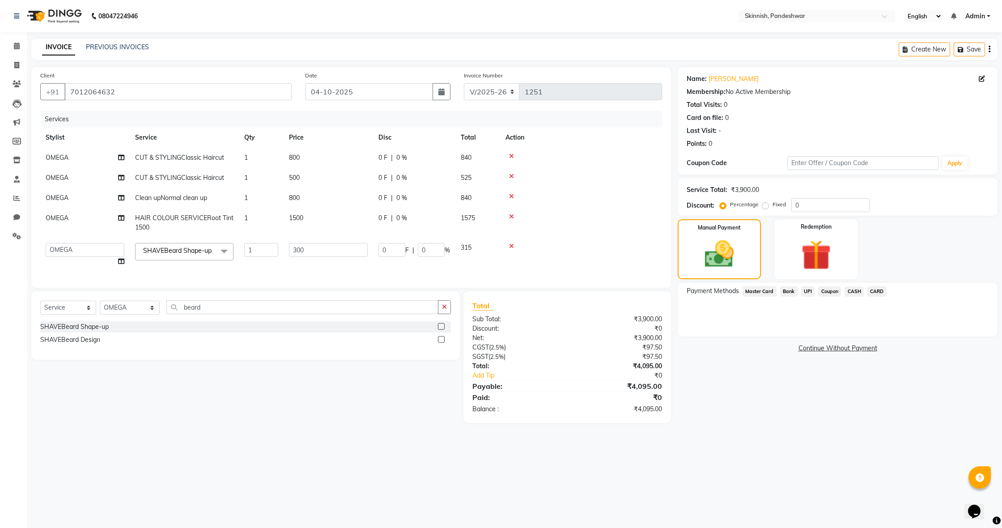
click at [556, 272] on td at bounding box center [581, 255] width 162 height 34
click at [298, 222] on span "1500" at bounding box center [296, 218] width 14 height 8
select select "70532"
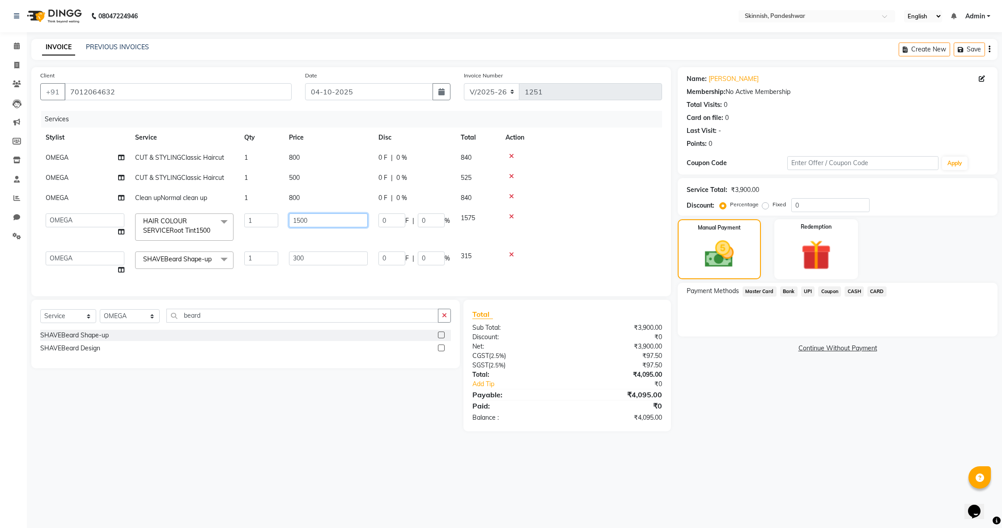
click at [340, 227] on input "1500" at bounding box center [328, 220] width 79 height 14
type input "1"
type input "800"
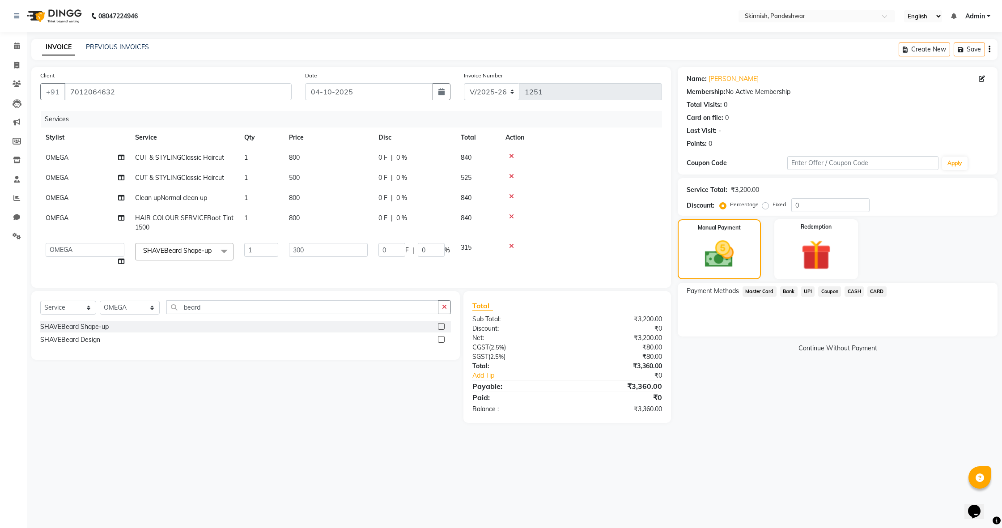
click at [618, 238] on td at bounding box center [581, 223] width 162 height 30
click at [528, 271] on td at bounding box center [581, 255] width 162 height 34
click at [540, 208] on td at bounding box center [581, 198] width 162 height 20
drag, startPoint x: 442, startPoint y: 347, endPoint x: 429, endPoint y: 346, distance: 13.0
click at [438, 332] on div "SHAVEBeard Shape-up" at bounding box center [245, 326] width 411 height 11
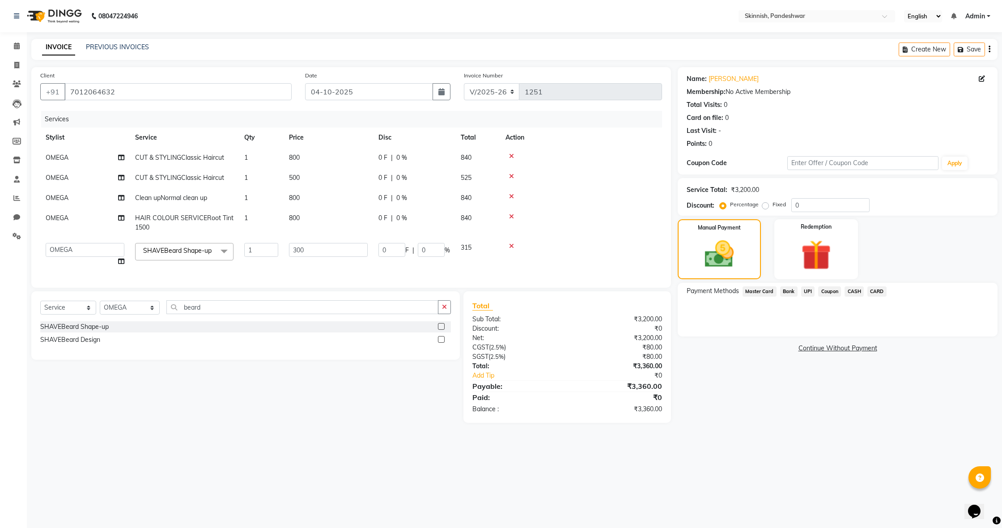
click at [443, 330] on label at bounding box center [441, 326] width 7 height 7
click at [443, 330] on input "checkbox" at bounding box center [441, 327] width 6 height 6
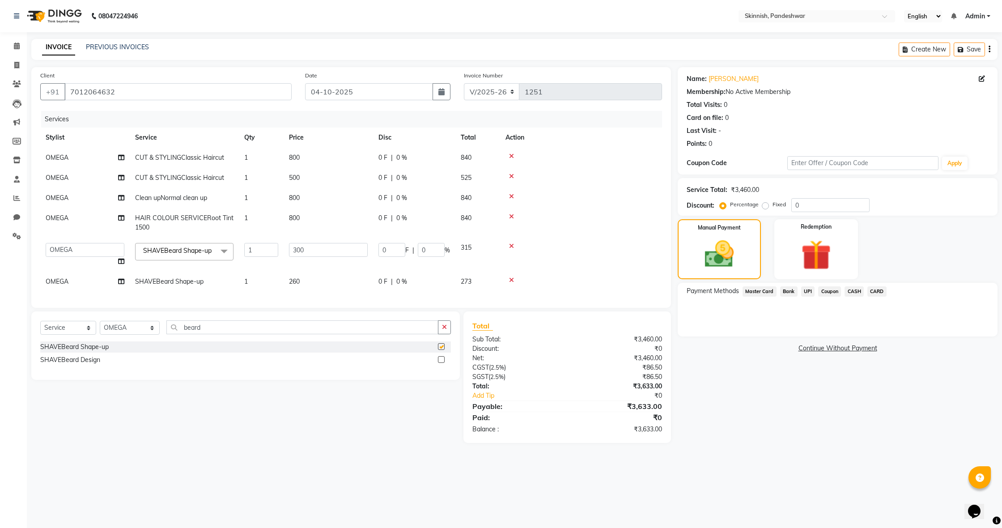
checkbox input "false"
click at [303, 292] on td "260" at bounding box center [328, 282] width 89 height 20
select select "70532"
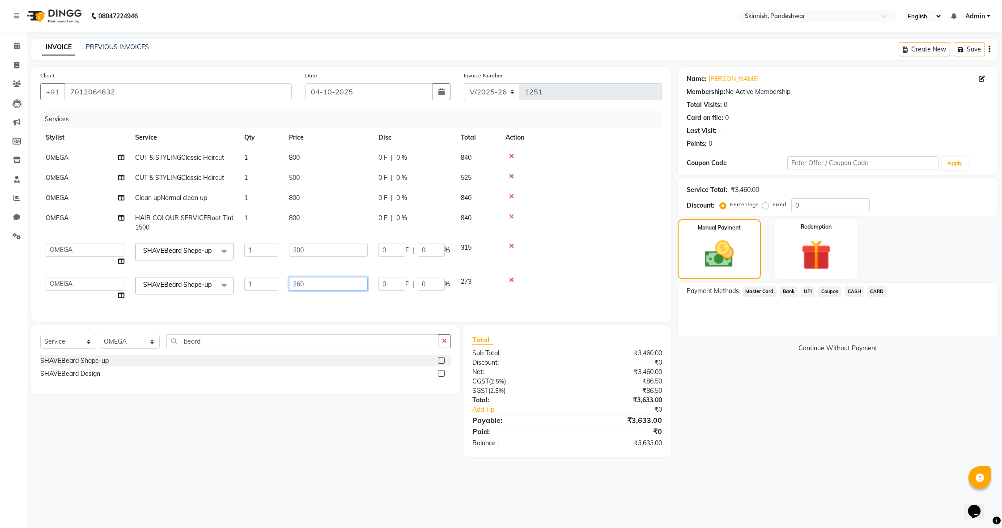
click at [321, 291] on input "260" at bounding box center [328, 284] width 79 height 14
type input "2"
type input "300"
click at [298, 313] on div "Services Stylist Service Qty Price Disc Total Action OMEGA CUT & STYLINGClassic…" at bounding box center [351, 212] width 622 height 202
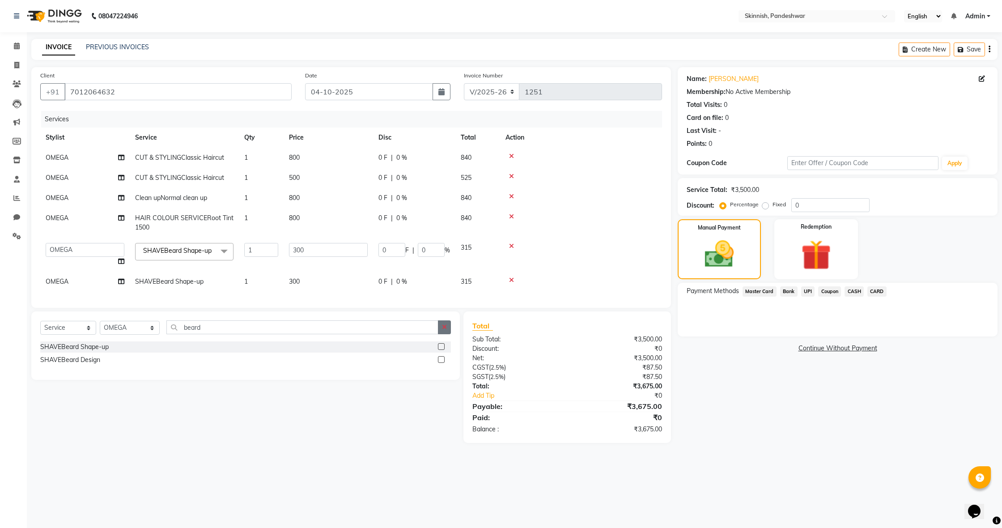
click at [445, 330] on icon "button" at bounding box center [444, 327] width 5 height 6
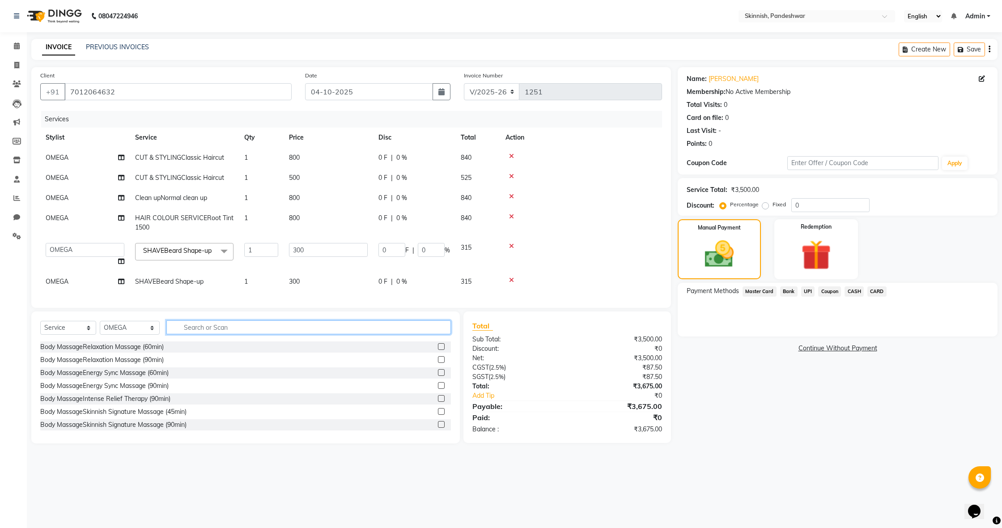
click at [345, 334] on input "text" at bounding box center [308, 327] width 285 height 14
type input "tan"
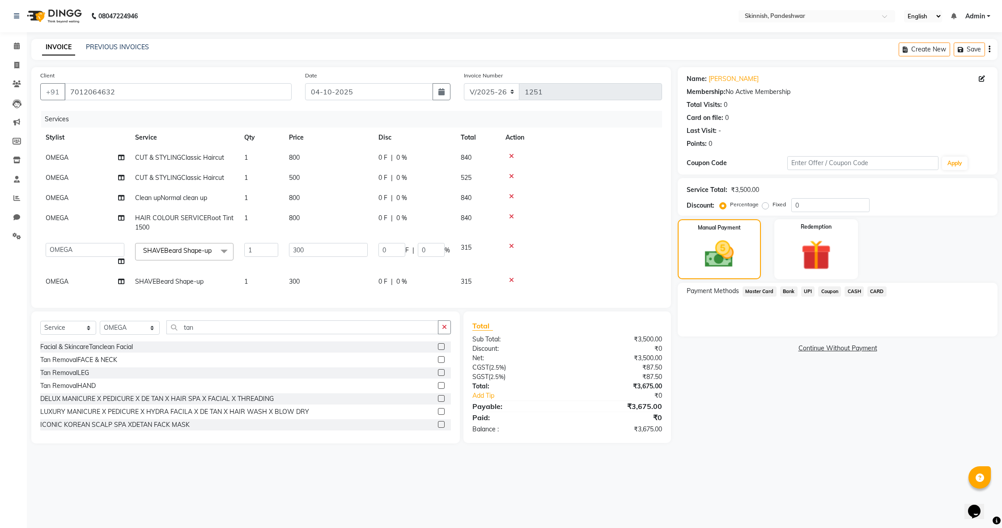
click at [441, 363] on label at bounding box center [441, 359] width 7 height 7
click at [441, 363] on input "checkbox" at bounding box center [441, 360] width 6 height 6
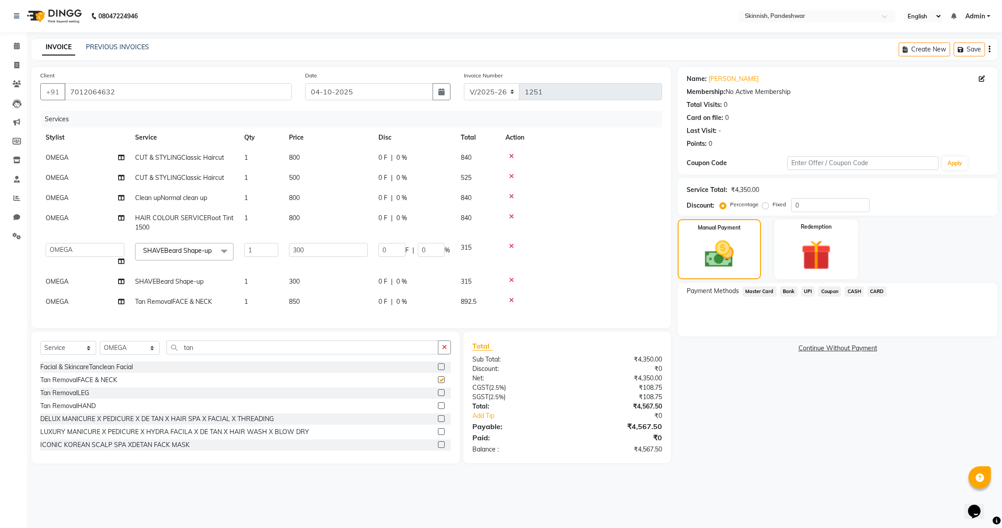
checkbox input "false"
click at [305, 312] on td "850" at bounding box center [328, 302] width 89 height 20
select select "70532"
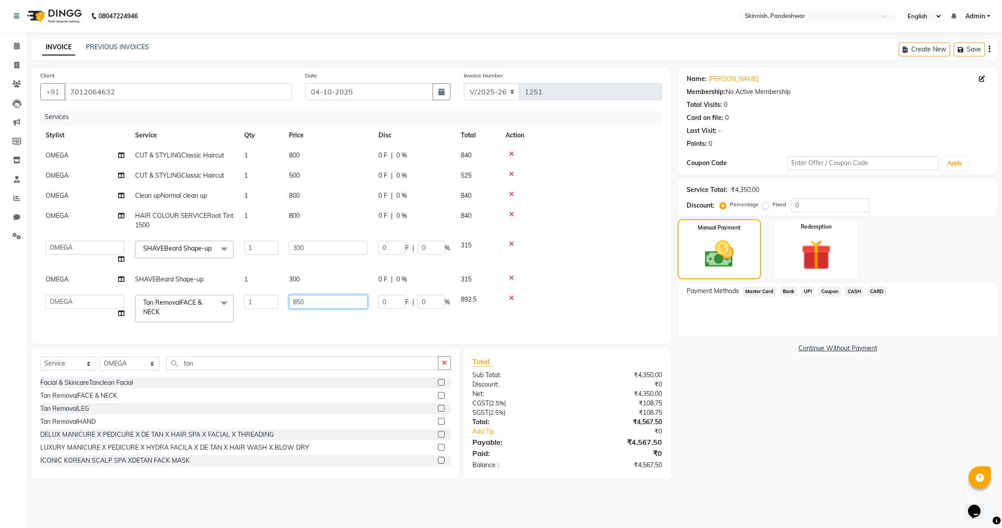
click at [308, 309] on input "850" at bounding box center [328, 302] width 79 height 14
type input "8"
type input "500"
click at [659, 311] on td at bounding box center [581, 309] width 162 height 38
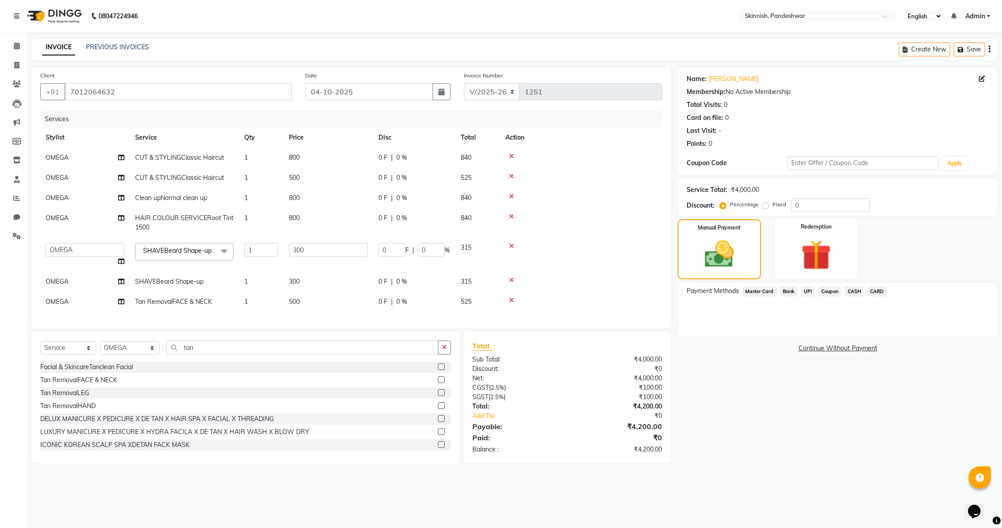
scroll to position [0, 0]
click at [810, 293] on span "UPI" at bounding box center [808, 291] width 14 height 10
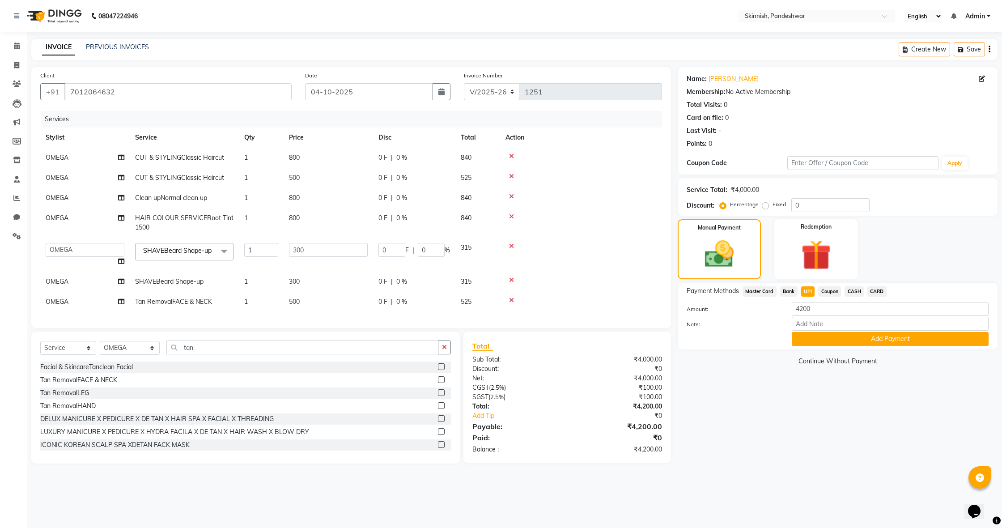
click at [773, 206] on label "Fixed" at bounding box center [779, 204] width 13 height 8
click at [764, 206] on input "Fixed" at bounding box center [767, 204] width 6 height 6
radio input "true"
click at [815, 207] on input "0" at bounding box center [831, 205] width 78 height 14
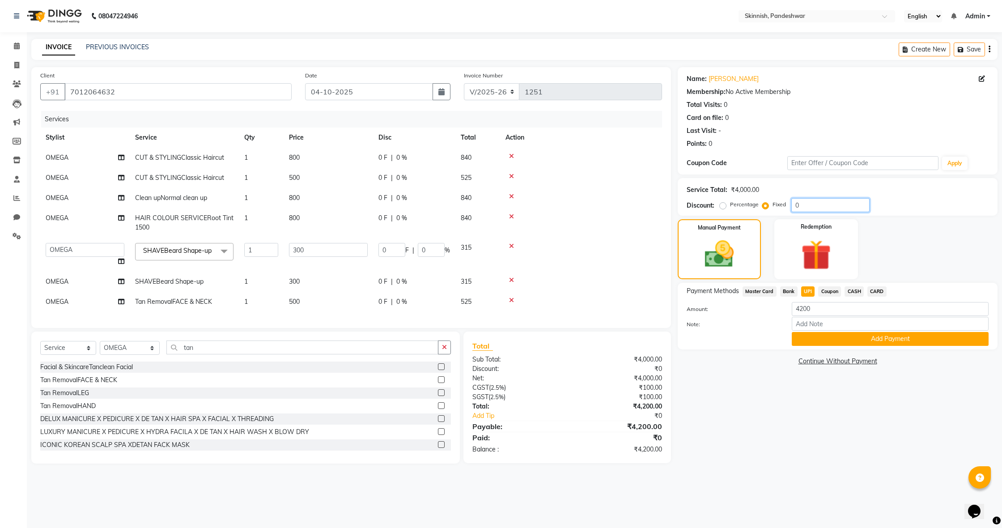
scroll to position [0, 0]
type input "04"
type input "0.3"
type input "0.1"
type input "040"
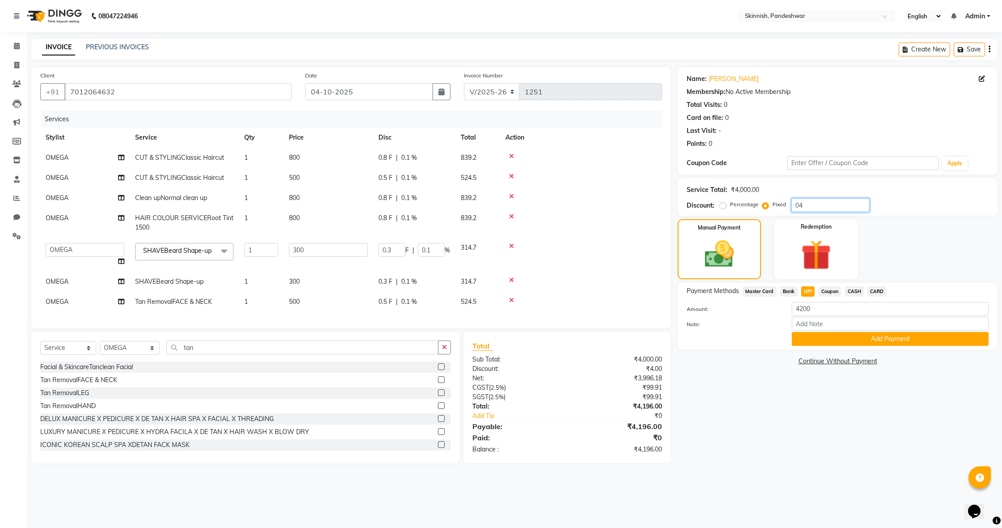
type input "3"
type input "1"
type input "0400"
type input "30"
type input "10"
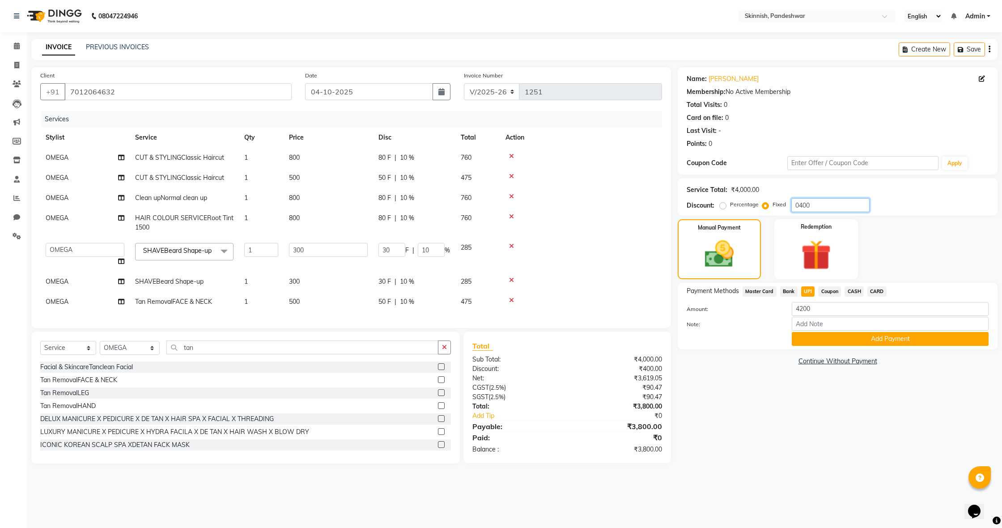
type input "0400"
click at [829, 289] on span "Coupon" at bounding box center [829, 291] width 23 height 10
type input "3800"
drag, startPoint x: 808, startPoint y: 291, endPoint x: 815, endPoint y: 298, distance: 9.8
click at [808, 291] on span "UPI" at bounding box center [808, 291] width 14 height 10
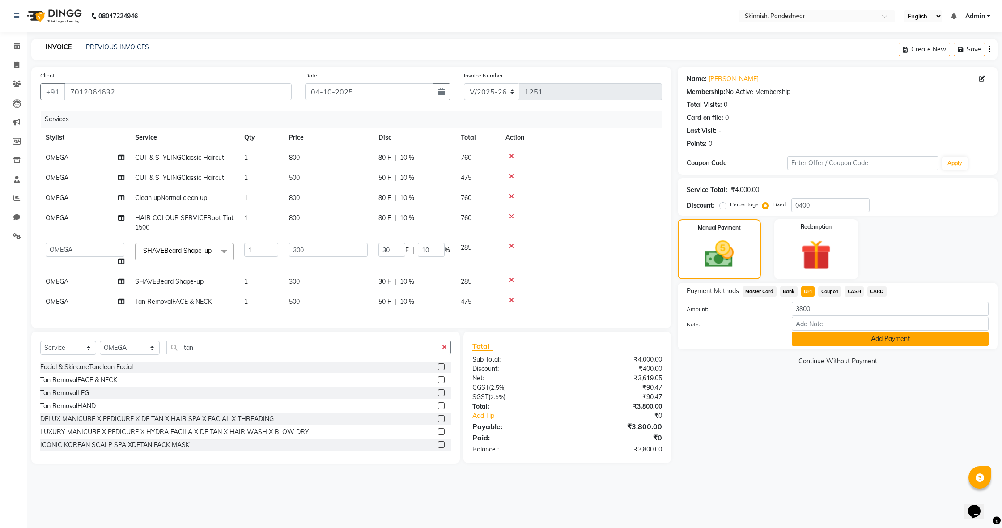
click at [870, 336] on button "Add Payment" at bounding box center [890, 339] width 197 height 14
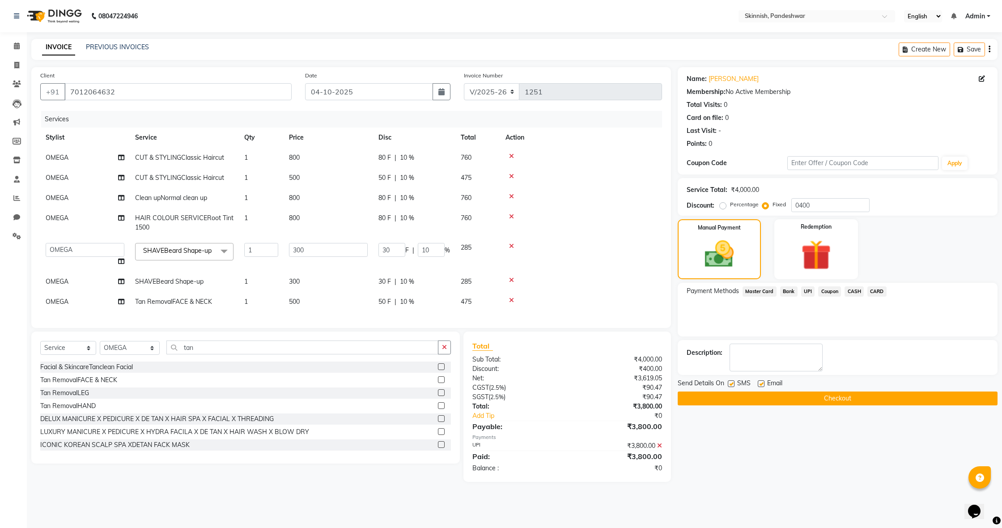
click at [879, 399] on button "Checkout" at bounding box center [838, 399] width 320 height 14
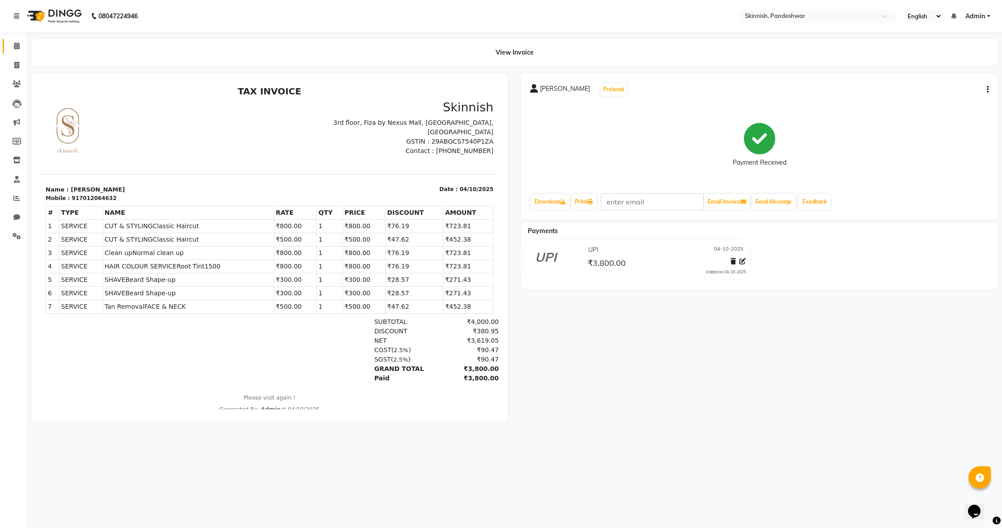
click at [14, 42] on span at bounding box center [17, 46] width 16 height 10
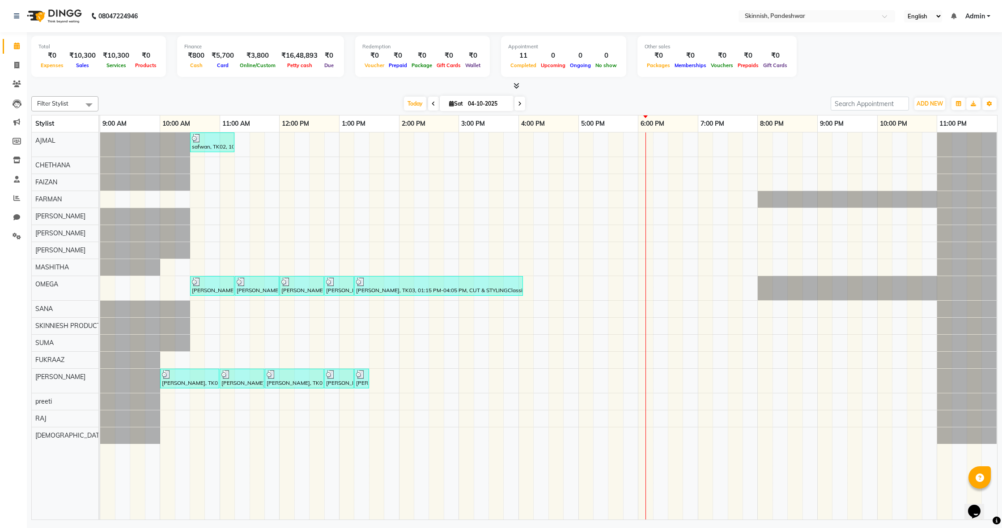
click at [180, 411] on div "safwan, TK02, 10:30 AM-11:15 AM, CUT & STYLINGClassic Haircut [PERSON_NAME], TK…" at bounding box center [548, 325] width 897 height 387
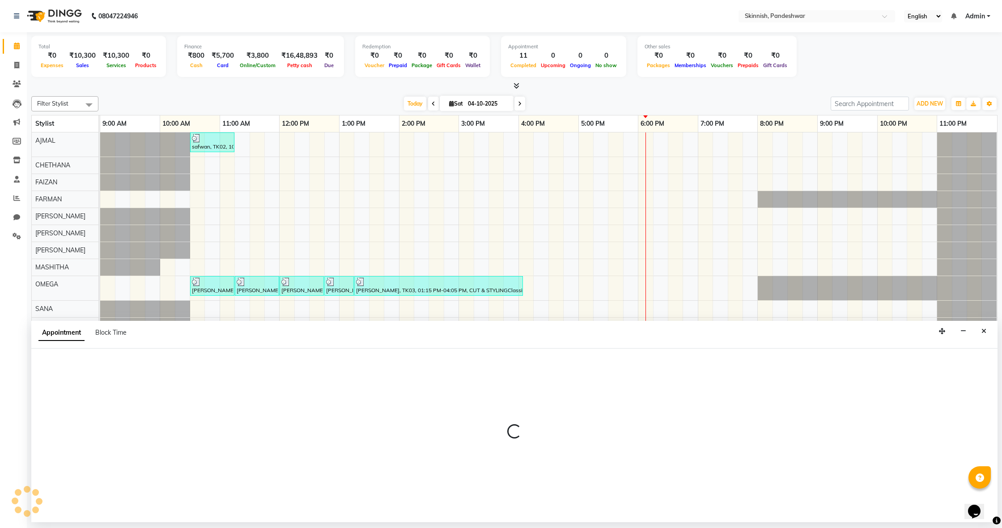
select select "84019"
select select "615"
select select "tentative"
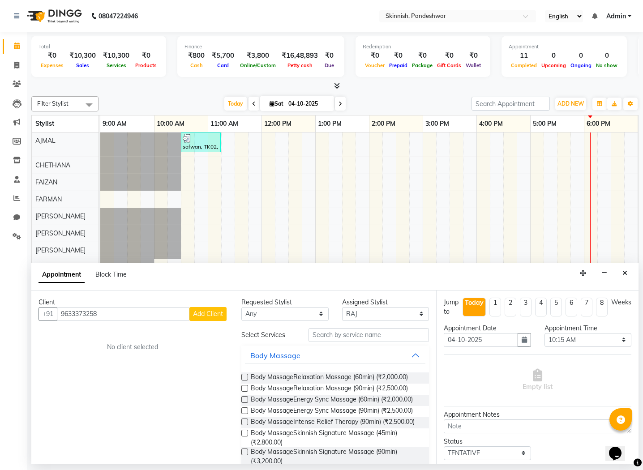
type input "9633373258"
click at [206, 310] on span "Add Client" at bounding box center [208, 314] width 30 height 8
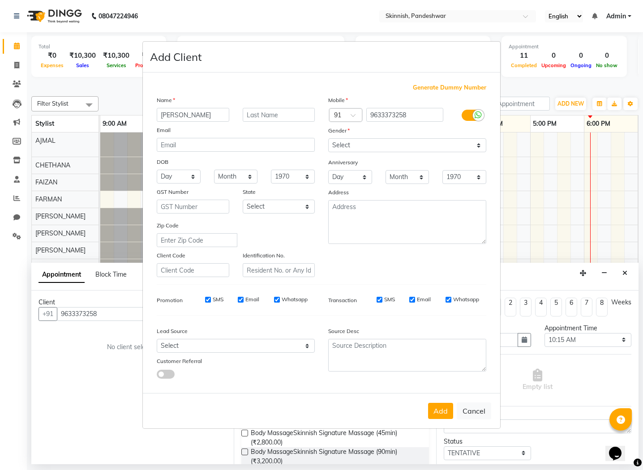
type input "[PERSON_NAME]"
select select "[DEMOGRAPHIC_DATA]"
click at [445, 413] on button "Add" at bounding box center [440, 411] width 25 height 16
select select
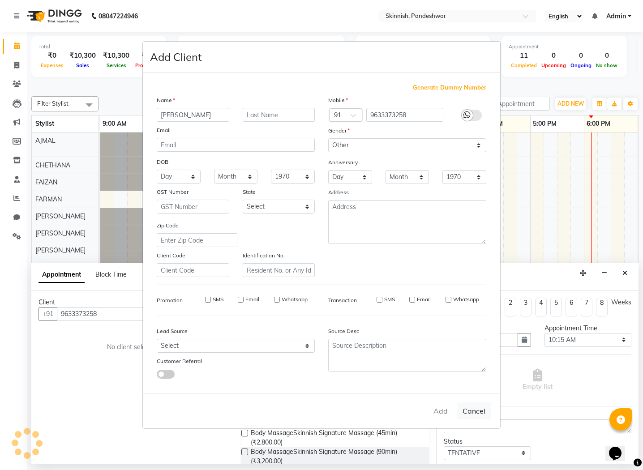
select select
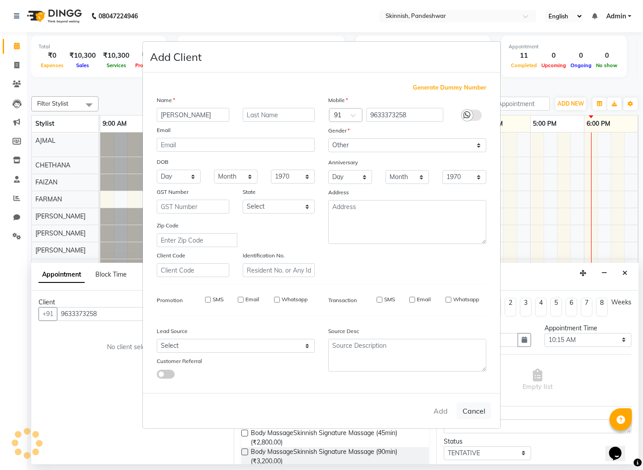
checkbox input "false"
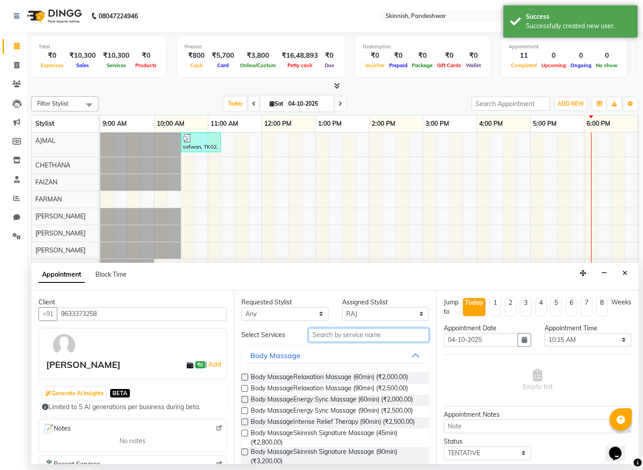
click at [405, 338] on input "text" at bounding box center [368, 335] width 120 height 14
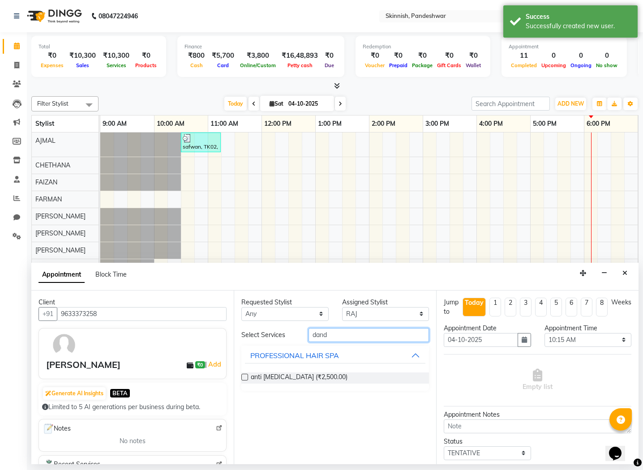
type input "and"
drag, startPoint x: 303, startPoint y: 353, endPoint x: 270, endPoint y: 374, distance: 38.2
click at [245, 377] on label at bounding box center [244, 377] width 7 height 7
click at [245, 377] on input "checkbox" at bounding box center [244, 378] width 6 height 6
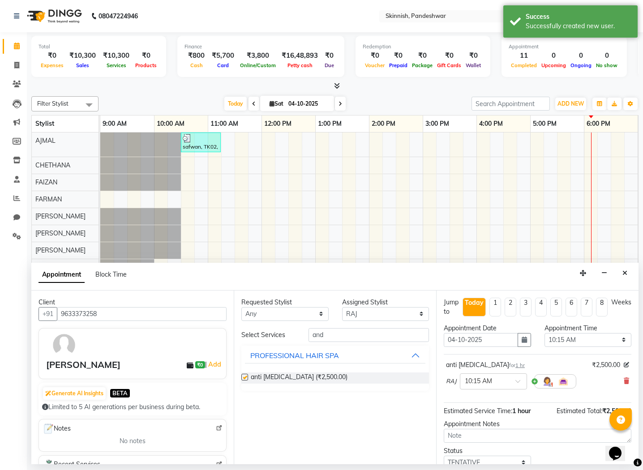
checkbox input "false"
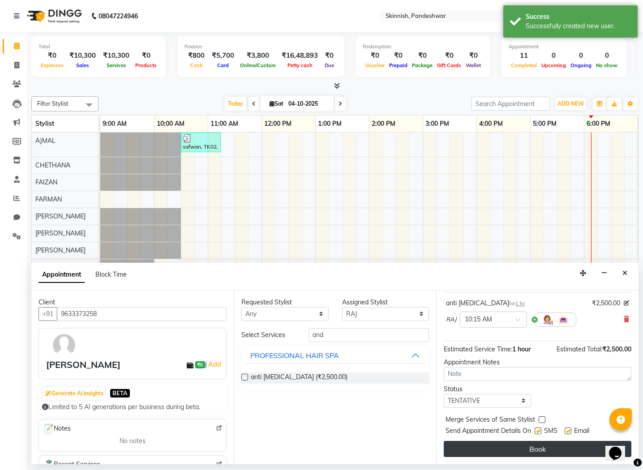
scroll to position [62, 0]
click at [523, 446] on button "Book" at bounding box center [536, 449] width 187 height 16
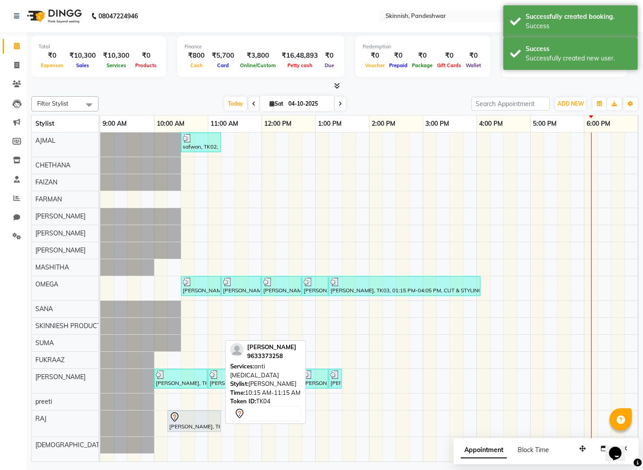
click at [191, 424] on div "[PERSON_NAME], TK04, 10:15 AM-11:15 AM, anti [MEDICAL_DATA]" at bounding box center [193, 421] width 51 height 19
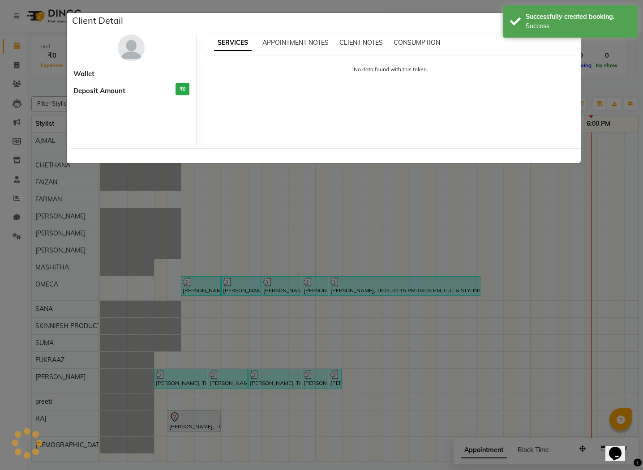
select select "7"
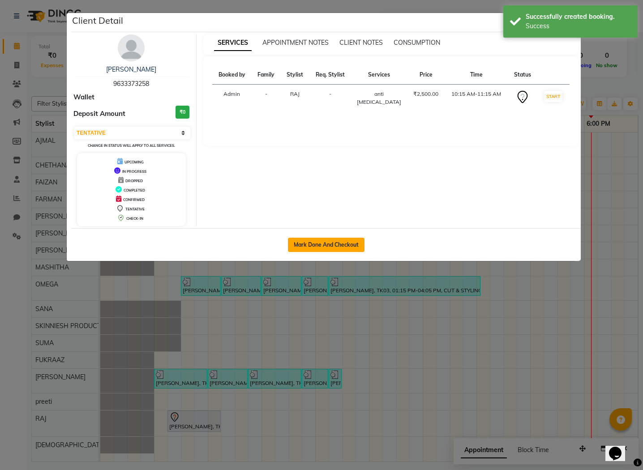
click at [347, 248] on button "Mark Done And Checkout" at bounding box center [326, 245] width 77 height 14
select select "7886"
select select "service"
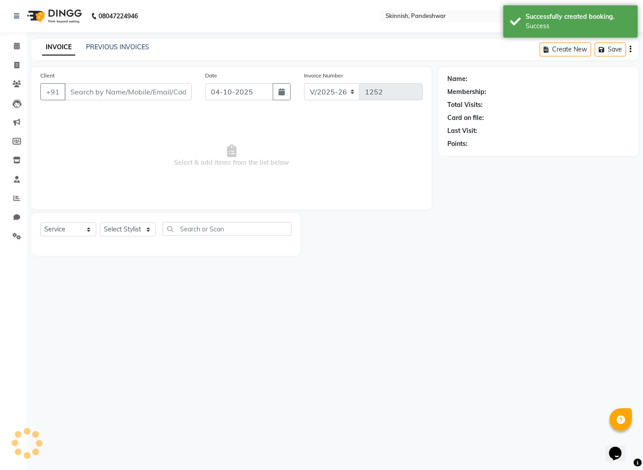
type input "9633373258"
select select "84019"
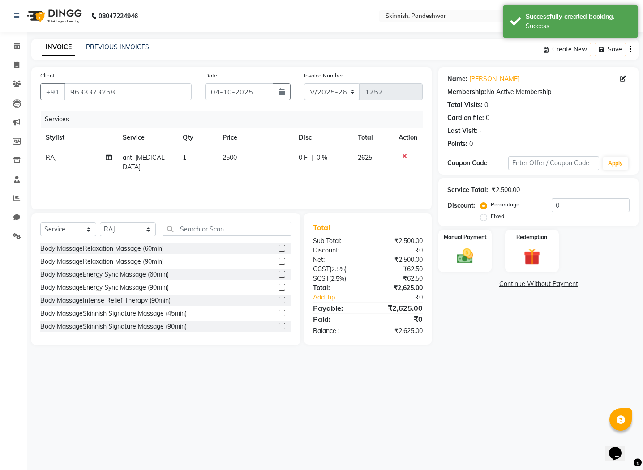
click at [233, 158] on span "2500" at bounding box center [229, 157] width 14 height 8
select select "84019"
click at [243, 160] on input "2500" at bounding box center [254, 160] width 40 height 14
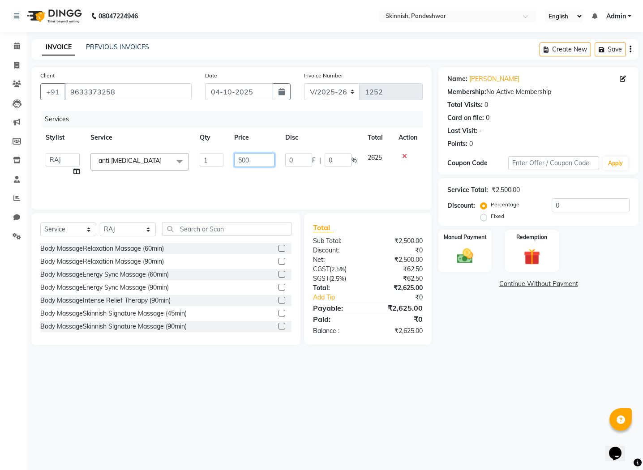
type input "1500"
click at [490, 215] on label "Fixed" at bounding box center [496, 216] width 13 height 8
click at [482, 215] on input "Fixed" at bounding box center [485, 216] width 6 height 6
radio input "true"
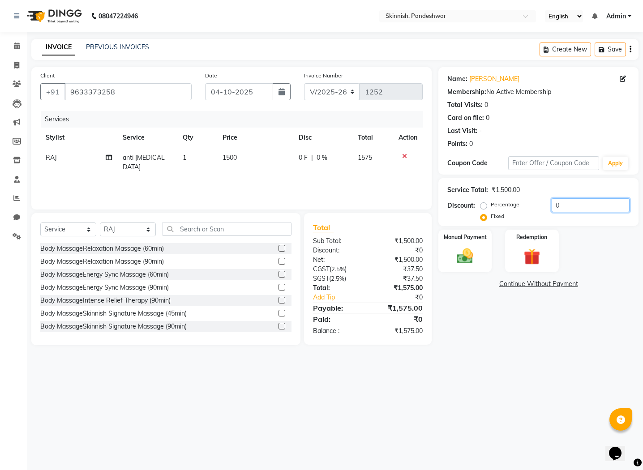
click at [571, 205] on input "0" at bounding box center [590, 205] width 78 height 14
type input "75"
click at [474, 259] on img at bounding box center [465, 256] width 28 height 20
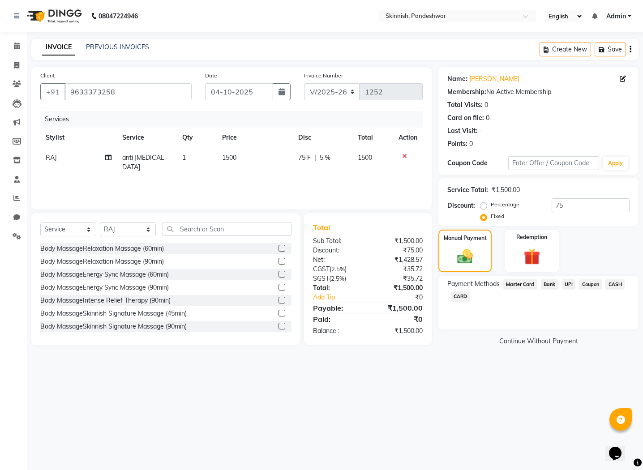
click at [568, 287] on span "UPI" at bounding box center [569, 284] width 14 height 10
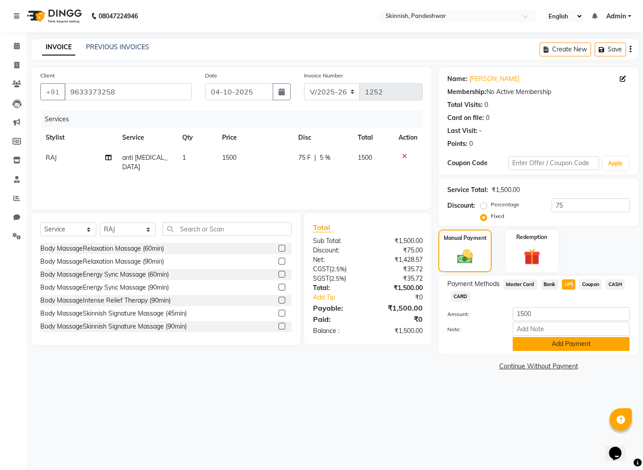
click at [558, 347] on button "Add Payment" at bounding box center [570, 344] width 117 height 14
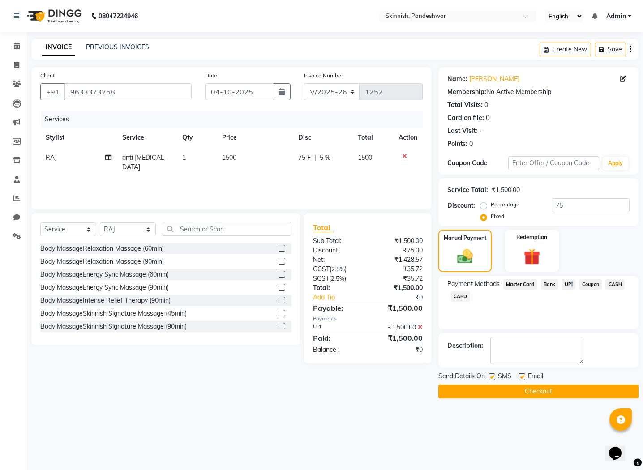
click at [550, 388] on button "Checkout" at bounding box center [538, 391] width 200 height 14
